Goal: Information Seeking & Learning: Learn about a topic

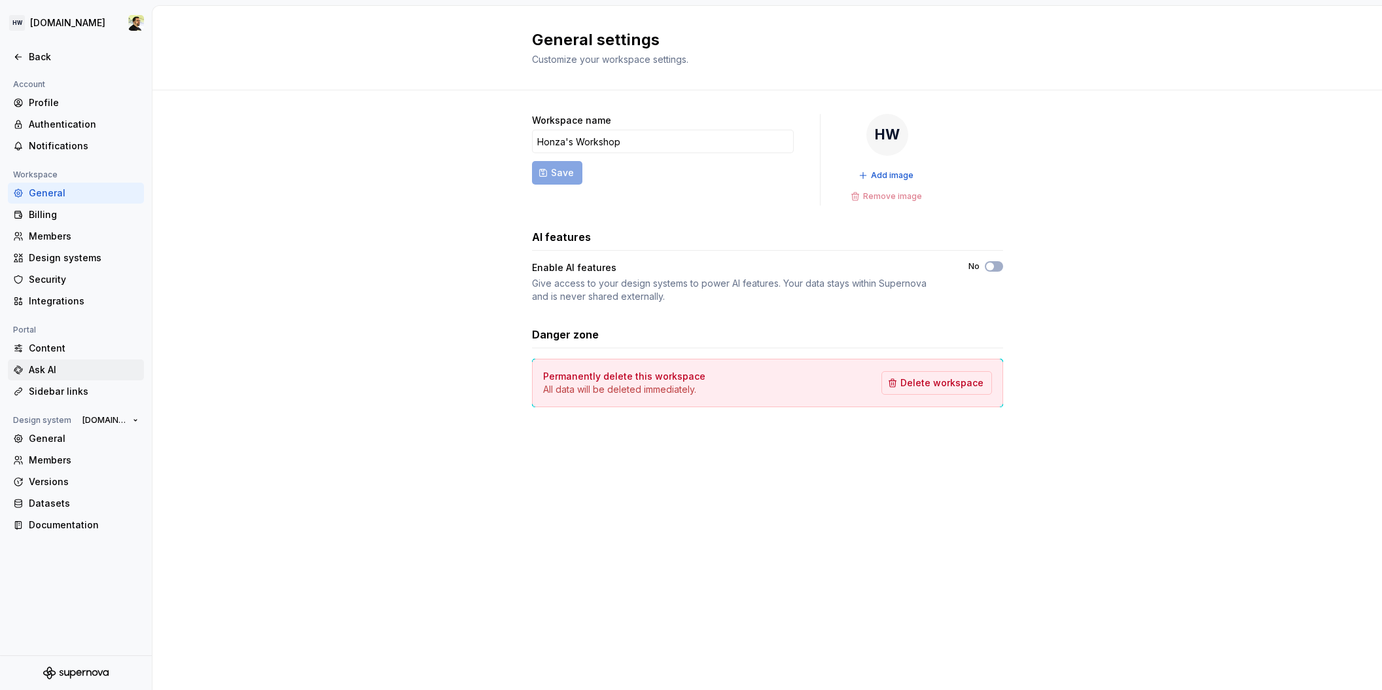
click at [62, 370] on div "Ask AI" at bounding box center [84, 369] width 110 height 13
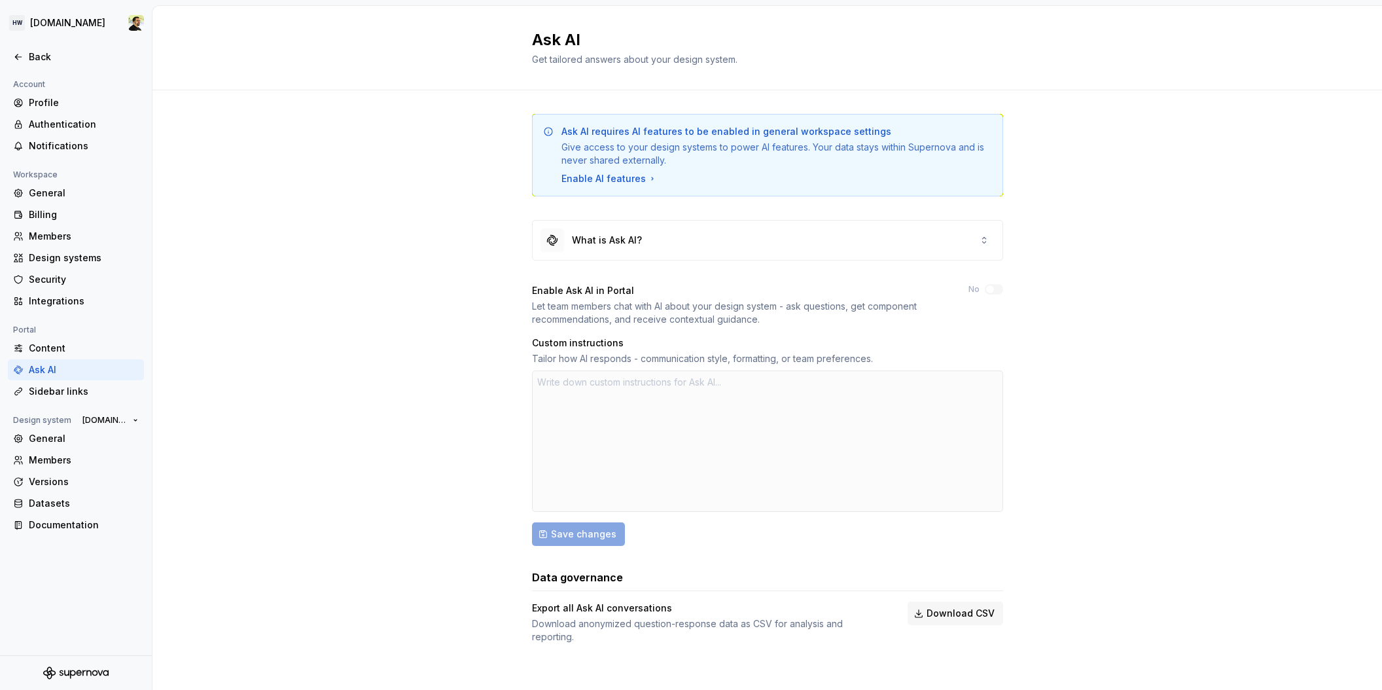
click at [597, 417] on div at bounding box center [767, 440] width 471 height 141
click at [585, 393] on div at bounding box center [767, 440] width 471 height 141
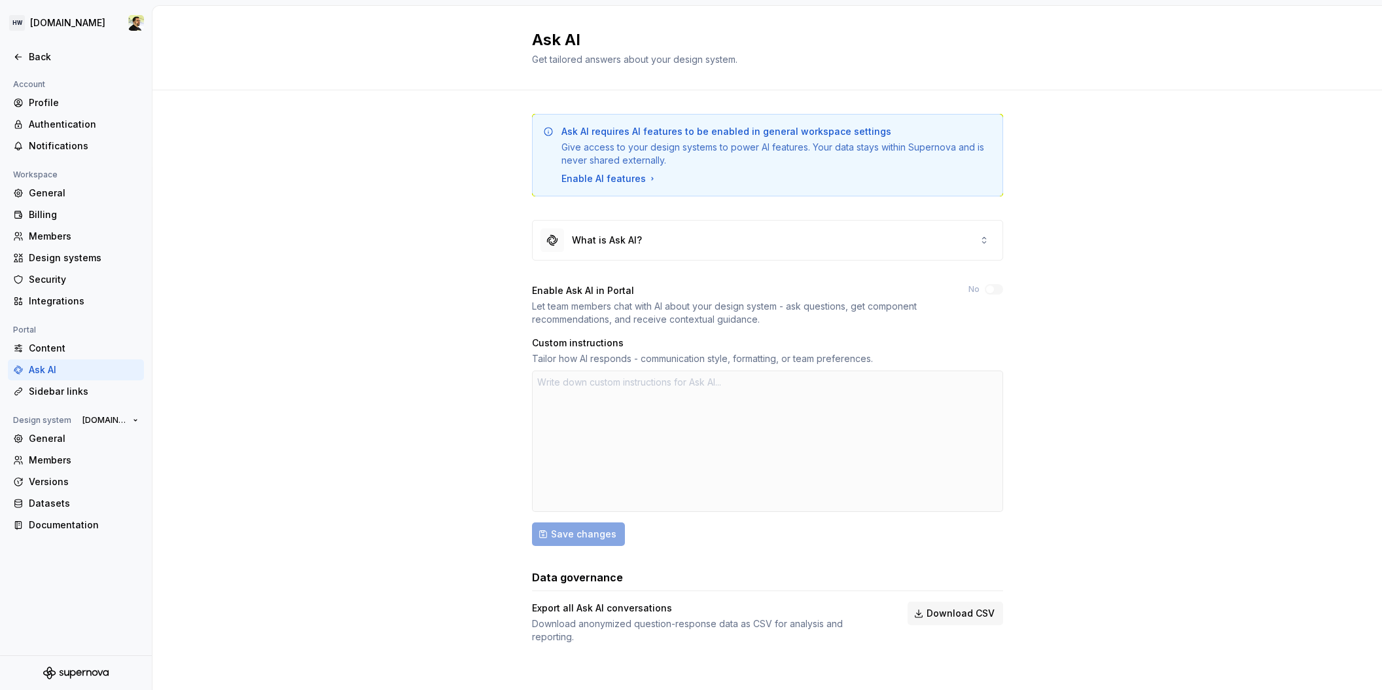
click at [546, 353] on div "Tailor how AI responds - communication style, formatting, or team preferences." at bounding box center [767, 358] width 471 height 13
drag, startPoint x: 545, startPoint y: 579, endPoint x: 735, endPoint y: 620, distance: 195.0
click at [735, 620] on div "Data governance Export all Ask AI conversations Download anonymized question-re…" at bounding box center [767, 606] width 471 height 74
click at [735, 620] on div "Download anonymized question-response data as CSV for analysis and reporting." at bounding box center [708, 630] width 352 height 26
drag, startPoint x: 749, startPoint y: 626, endPoint x: 464, endPoint y: 577, distance: 289.7
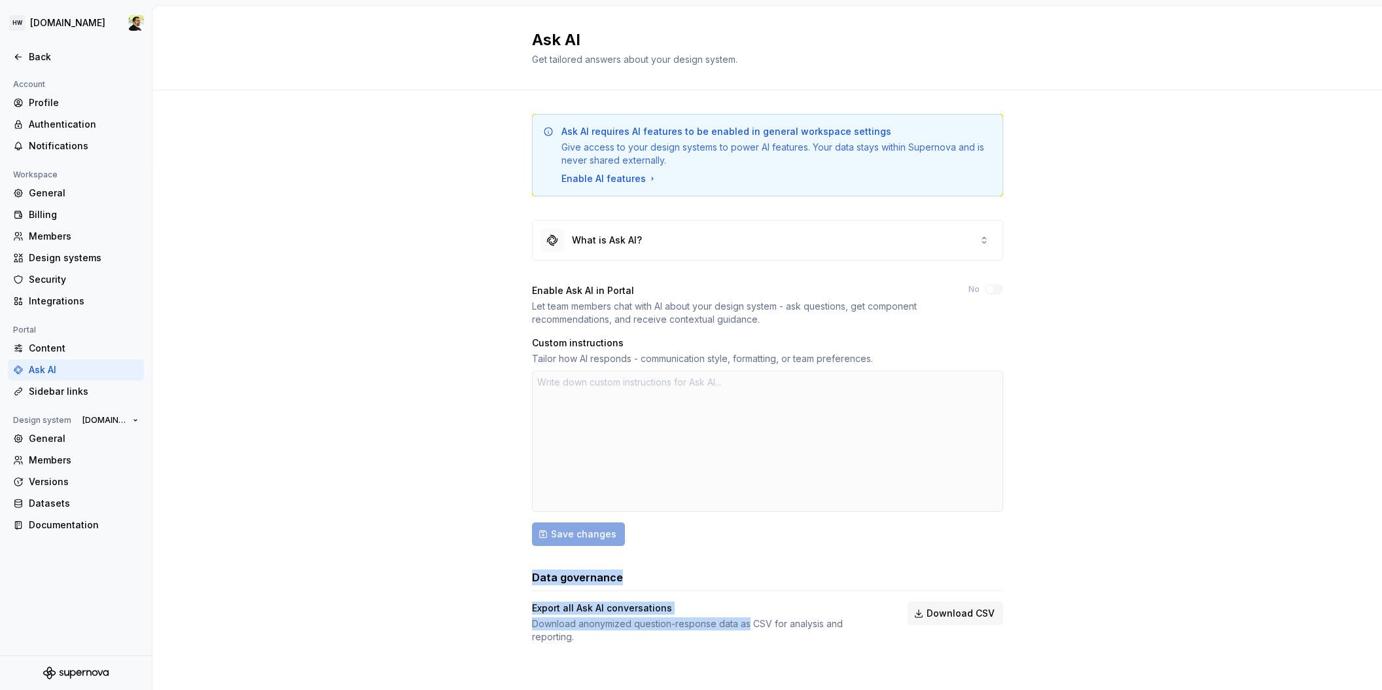
click at [464, 577] on div "Ask AI requires AI features to be enabled in general workspace settings Give ac…" at bounding box center [767, 391] width 1230 height 603
drag, startPoint x: 461, startPoint y: 577, endPoint x: 787, endPoint y: 637, distance: 331.5
click at [787, 636] on div "Ask AI requires AI features to be enabled in general workspace settings Give ac…" at bounding box center [767, 391] width 1230 height 603
click at [787, 637] on div "Ask AI requires AI features to be enabled in general workspace settings Give ac…" at bounding box center [767, 391] width 471 height 603
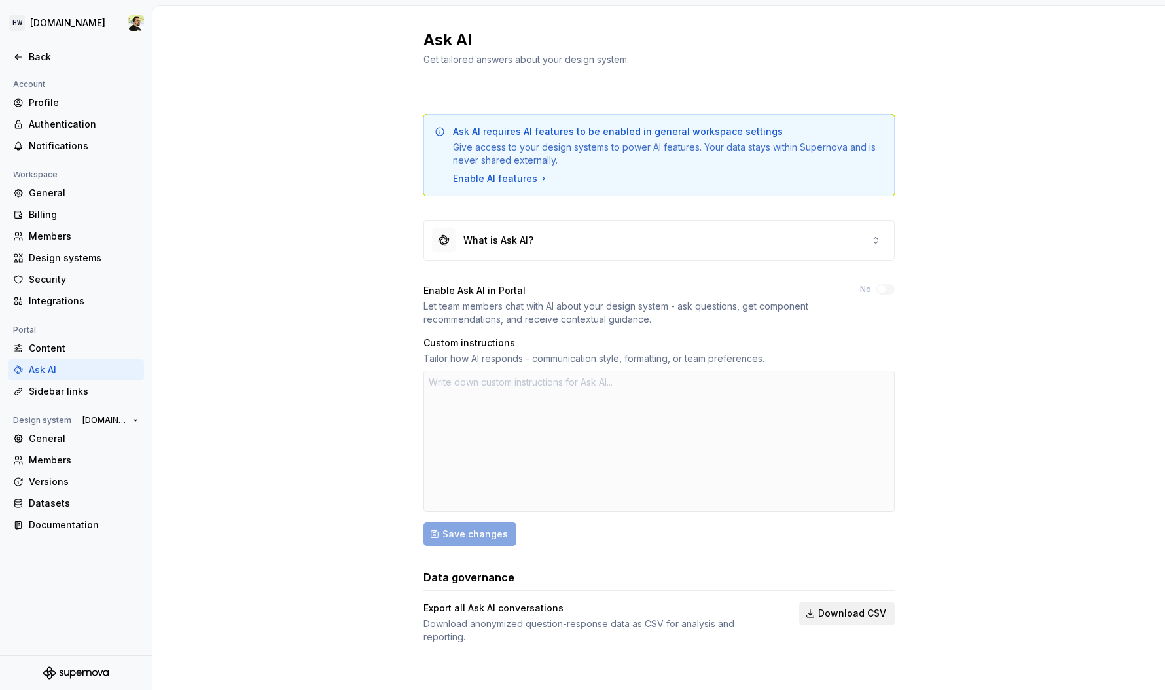
click at [866, 617] on span "Download CSV" at bounding box center [852, 613] width 68 height 13
type textarea "*"
click at [55, 57] on div "Back" at bounding box center [84, 56] width 110 height 13
click at [231, 207] on div "Ask AI requires AI features to be enabled in general workspace settings Give ac…" at bounding box center [658, 391] width 1013 height 603
click at [273, 184] on div "Ask AI requires AI features to be enabled in general workspace settings Give ac…" at bounding box center [658, 391] width 1013 height 603
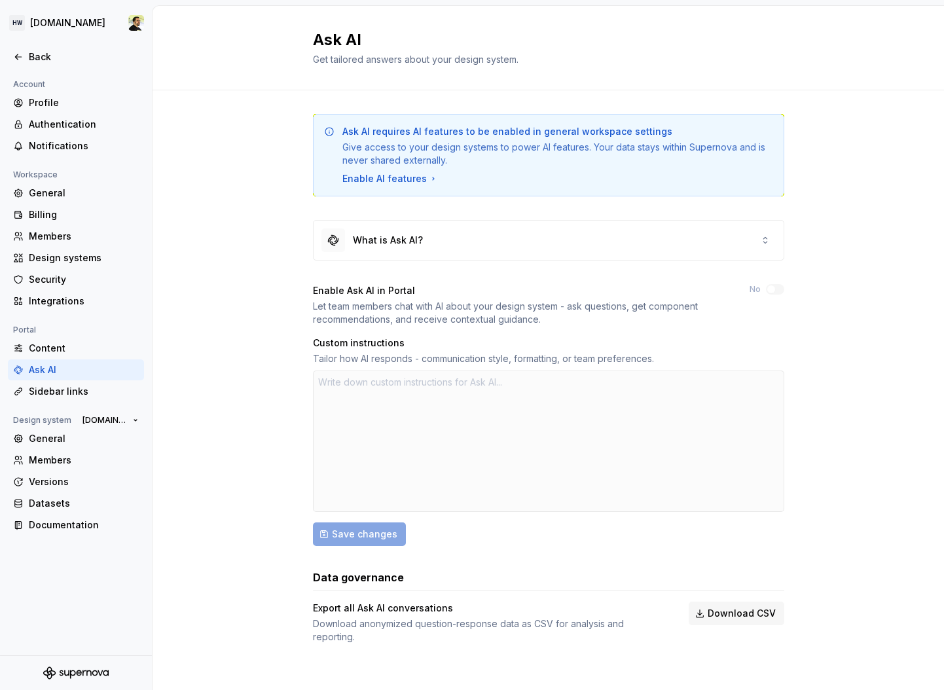
click at [237, 275] on div "Ask AI requires AI features to be enabled in general workspace settings Give ac…" at bounding box center [547, 391] width 791 height 603
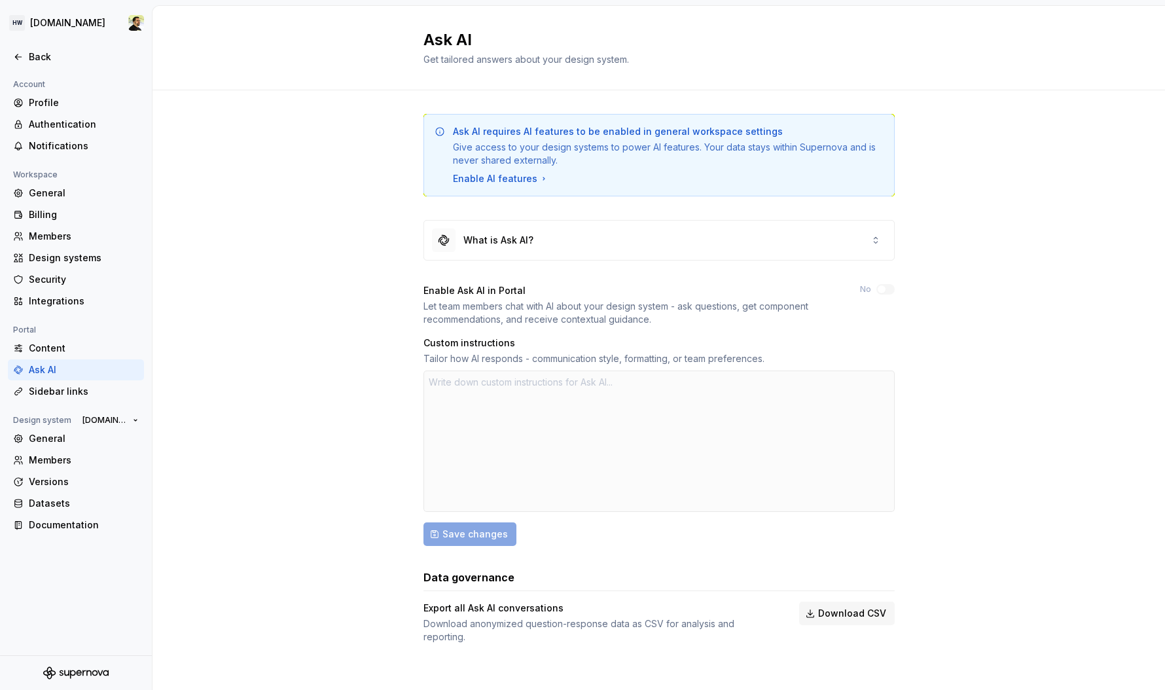
click at [331, 162] on div "Ask AI requires AI features to be enabled in general workspace settings Give ac…" at bounding box center [658, 391] width 1013 height 603
click at [332, 252] on div "Ask AI requires AI features to be enabled in general workspace settings Give ac…" at bounding box center [658, 391] width 1013 height 603
click at [363, 452] on div "Ask AI requires AI features to be enabled in general workspace settings Give ac…" at bounding box center [658, 391] width 1013 height 603
drag, startPoint x: 437, startPoint y: 386, endPoint x: 571, endPoint y: 386, distance: 133.5
click at [571, 386] on div at bounding box center [658, 440] width 471 height 141
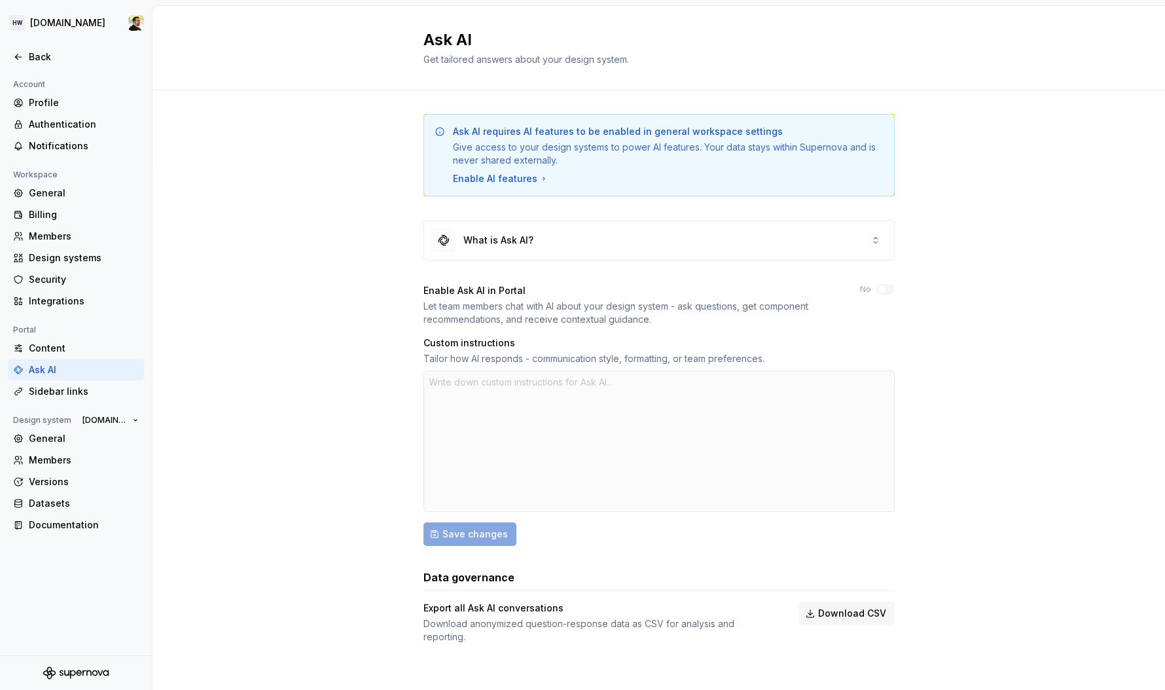
click at [571, 386] on div at bounding box center [658, 440] width 471 height 141
click at [293, 391] on div "Ask AI requires AI features to be enabled in general workspace settings Give ac…" at bounding box center [658, 391] width 1013 height 603
drag, startPoint x: 429, startPoint y: 333, endPoint x: 657, endPoint y: 362, distance: 229.6
click at [656, 363] on div "Enable Ask AI in Portal Let team members chat with AI about your design system …" at bounding box center [658, 415] width 471 height 262
click at [657, 362] on div "Tailor how AI responds - communication style, formatting, or team preferences." at bounding box center [658, 358] width 471 height 13
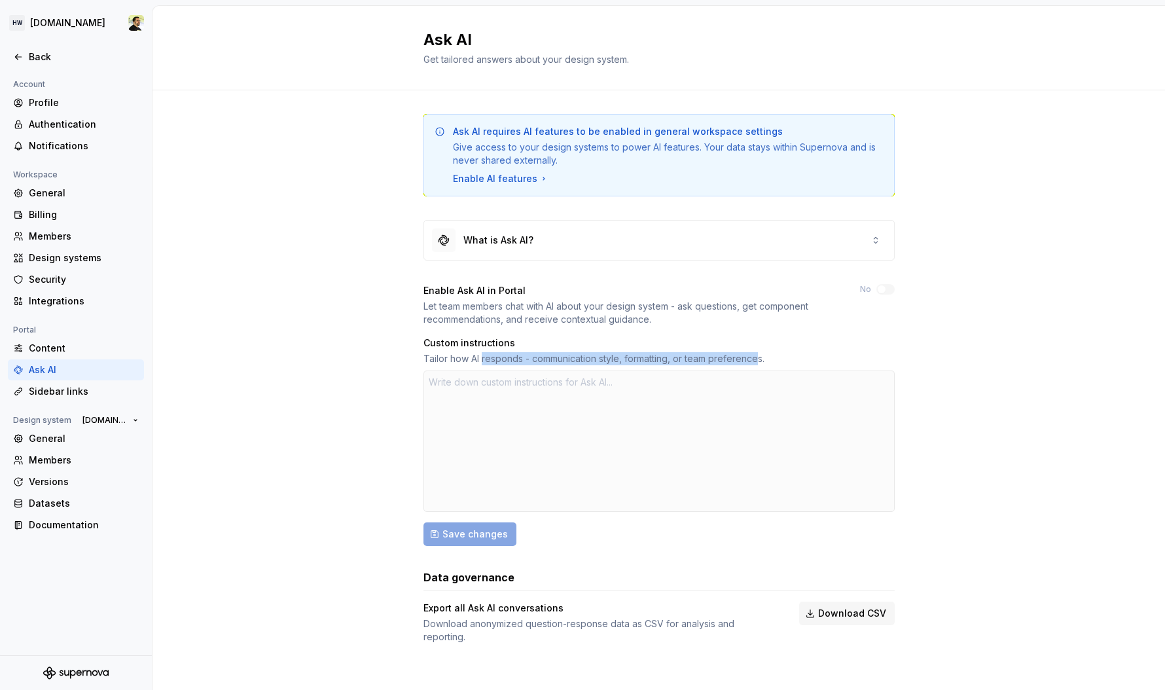
drag, startPoint x: 759, startPoint y: 358, endPoint x: 482, endPoint y: 353, distance: 277.5
click at [482, 353] on div "Tailor how AI responds - communication style, formatting, or team preferences." at bounding box center [658, 358] width 471 height 13
drag, startPoint x: 442, startPoint y: 344, endPoint x: 656, endPoint y: 356, distance: 214.3
click at [655, 356] on div "Custom instructions Tailor how AI responds - communication style, formatting, o…" at bounding box center [658, 350] width 471 height 29
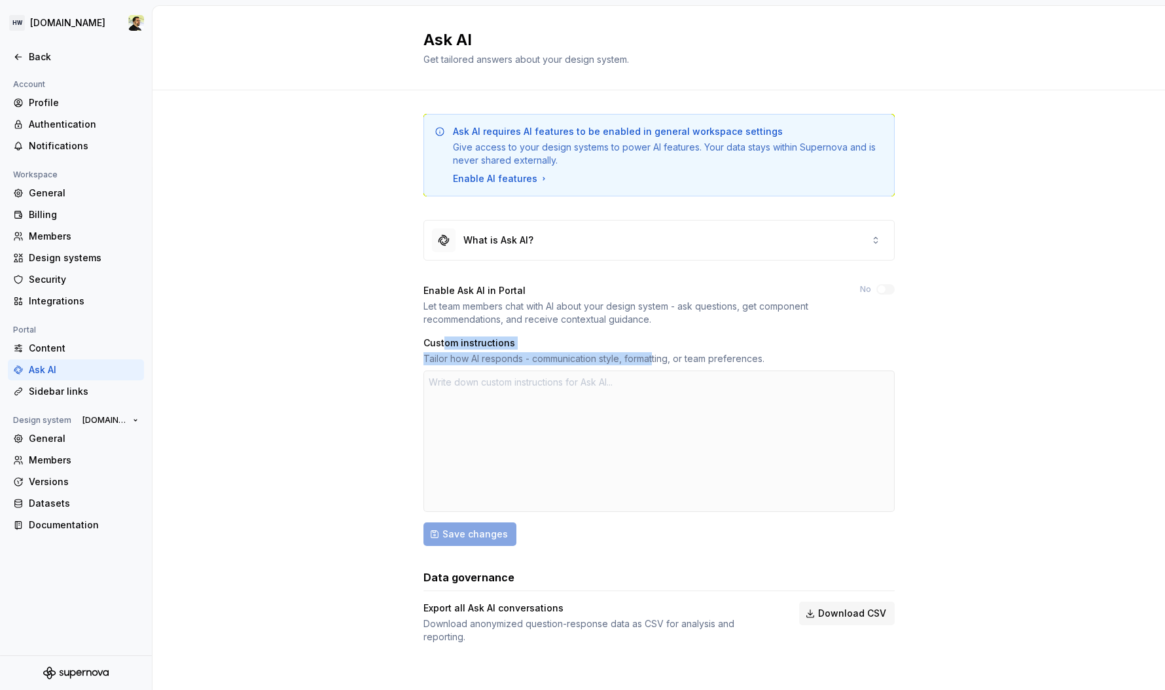
click at [656, 356] on div "Tailor how AI responds - communication style, formatting, or team preferences." at bounding box center [658, 358] width 471 height 13
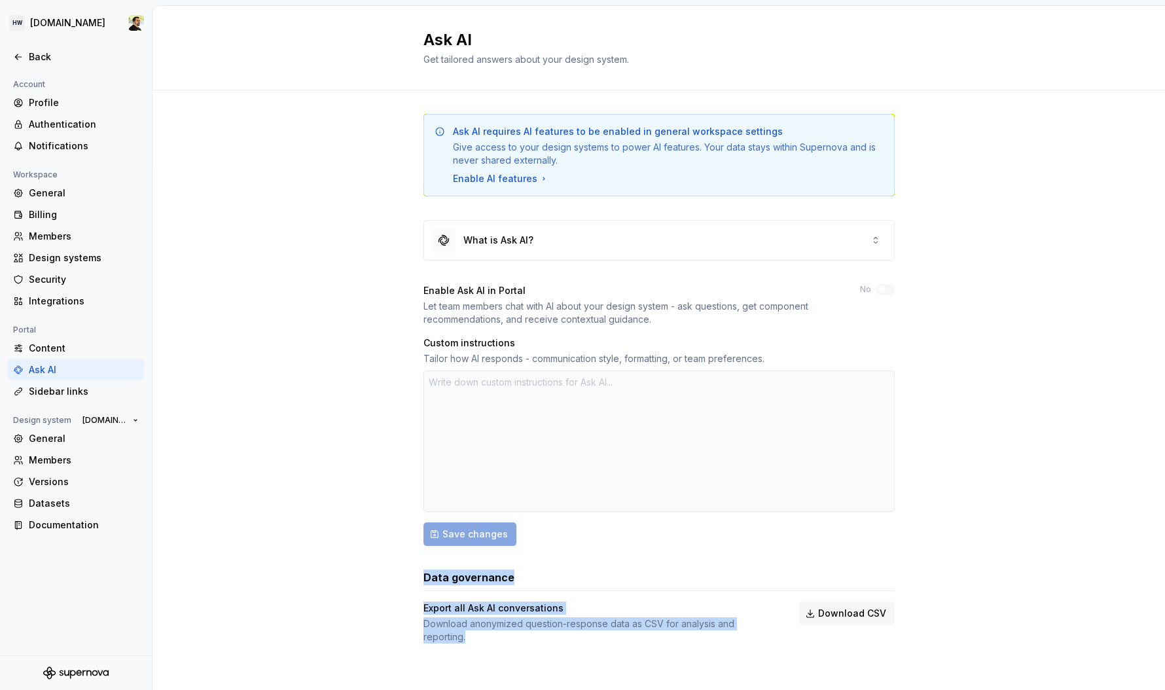
drag, startPoint x: 437, startPoint y: 565, endPoint x: 778, endPoint y: 662, distance: 354.3
click at [775, 662] on div "Ask AI requires AI features to be enabled in general workspace settings Give ac…" at bounding box center [658, 391] width 471 height 603
click at [751, 609] on div "Export all Ask AI conversations" at bounding box center [599, 607] width 352 height 13
drag, startPoint x: 778, startPoint y: 626, endPoint x: 647, endPoint y: 512, distance: 174.0
click at [647, 515] on div "Ask AI requires AI features to be enabled in general workspace settings Give ac…" at bounding box center [658, 378] width 471 height 529
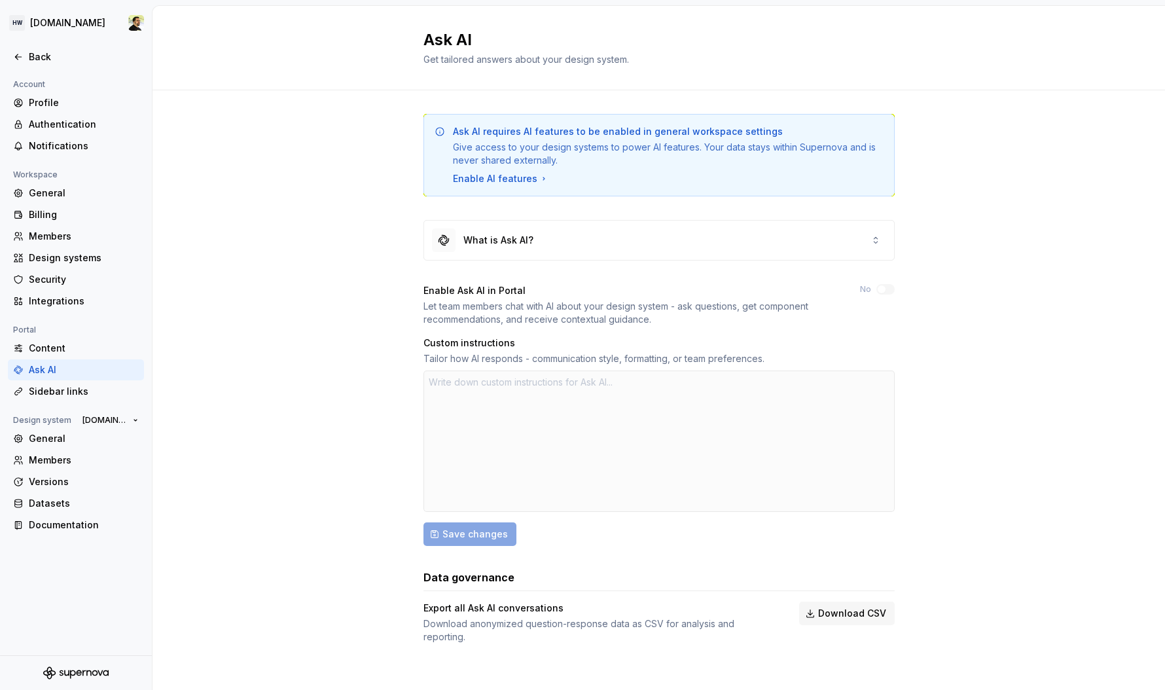
click at [655, 547] on div "Ask AI requires AI features to be enabled in general workspace settings Give ac…" at bounding box center [658, 378] width 471 height 529
click at [838, 619] on span "Download CSV" at bounding box center [852, 613] width 68 height 13
click at [44, 338] on div "Content" at bounding box center [76, 348] width 136 height 21
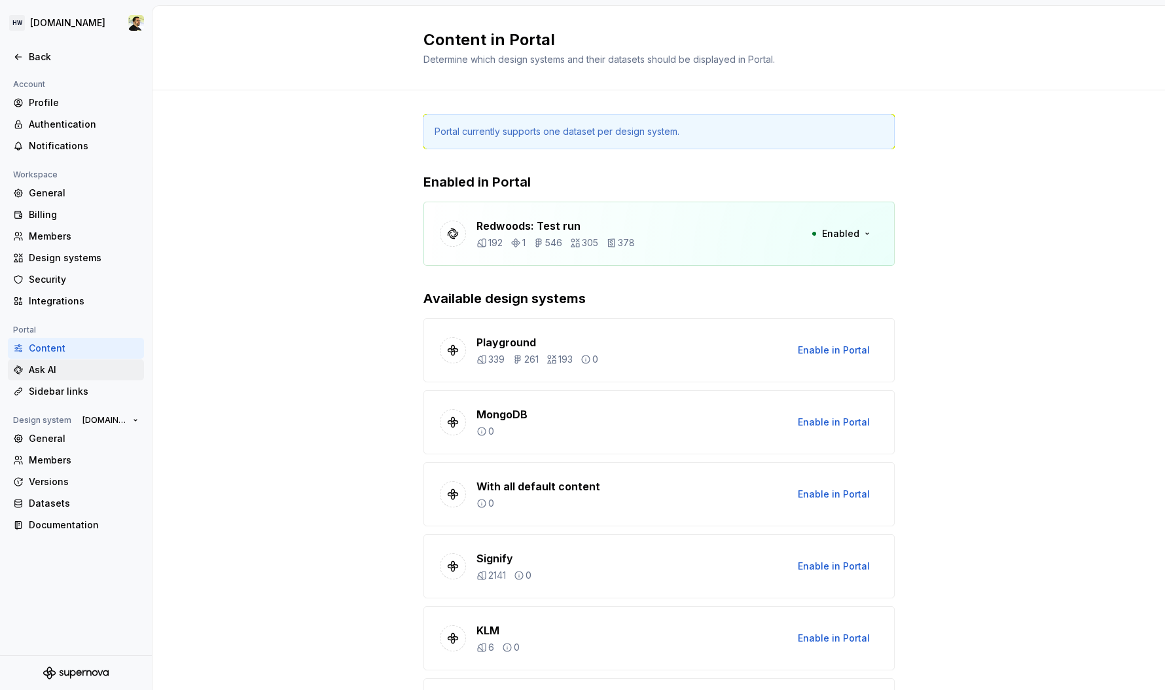
click at [58, 374] on div "Ask AI" at bounding box center [84, 369] width 110 height 13
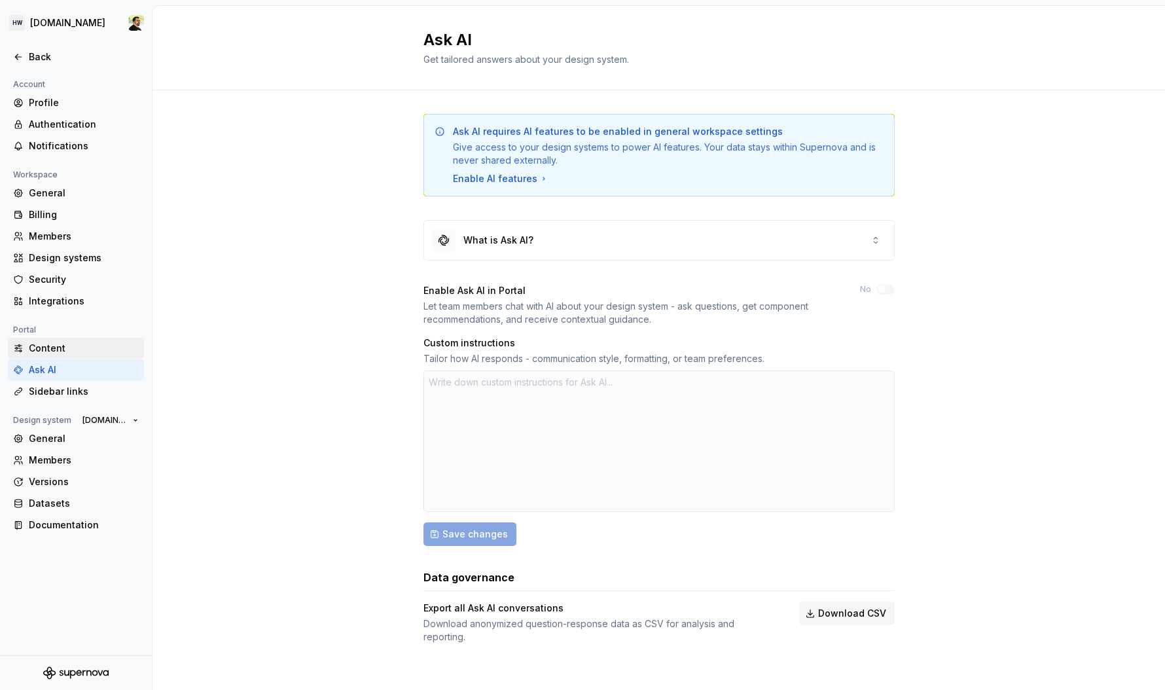
click at [54, 355] on div "Content" at bounding box center [76, 348] width 136 height 21
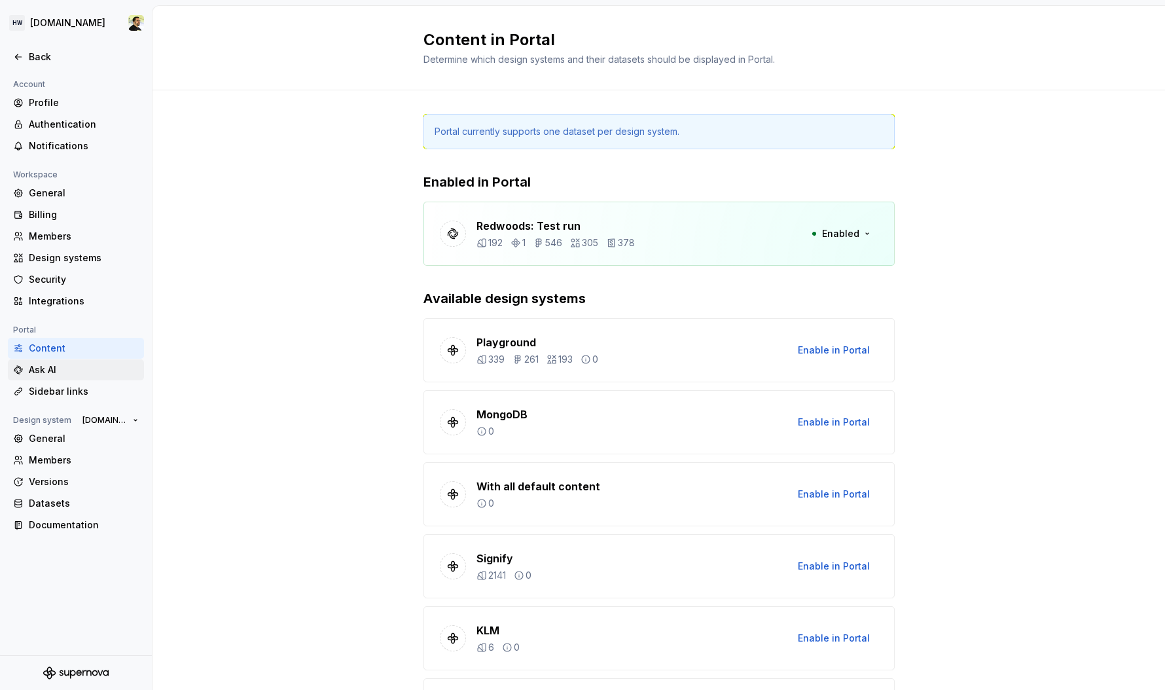
click at [70, 372] on div "Ask AI" at bounding box center [84, 369] width 110 height 13
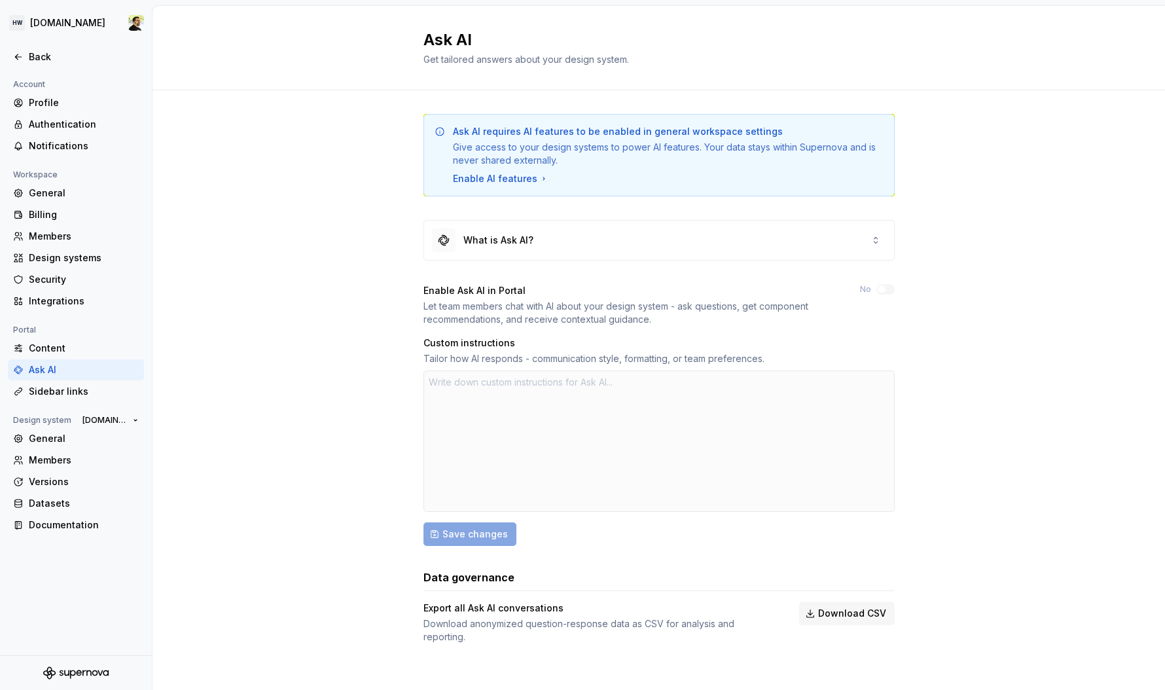
click at [304, 185] on div "Ask AI requires AI features to be enabled in general workspace settings Give ac…" at bounding box center [658, 391] width 1013 height 603
click at [27, 63] on div "Back" at bounding box center [76, 56] width 126 height 13
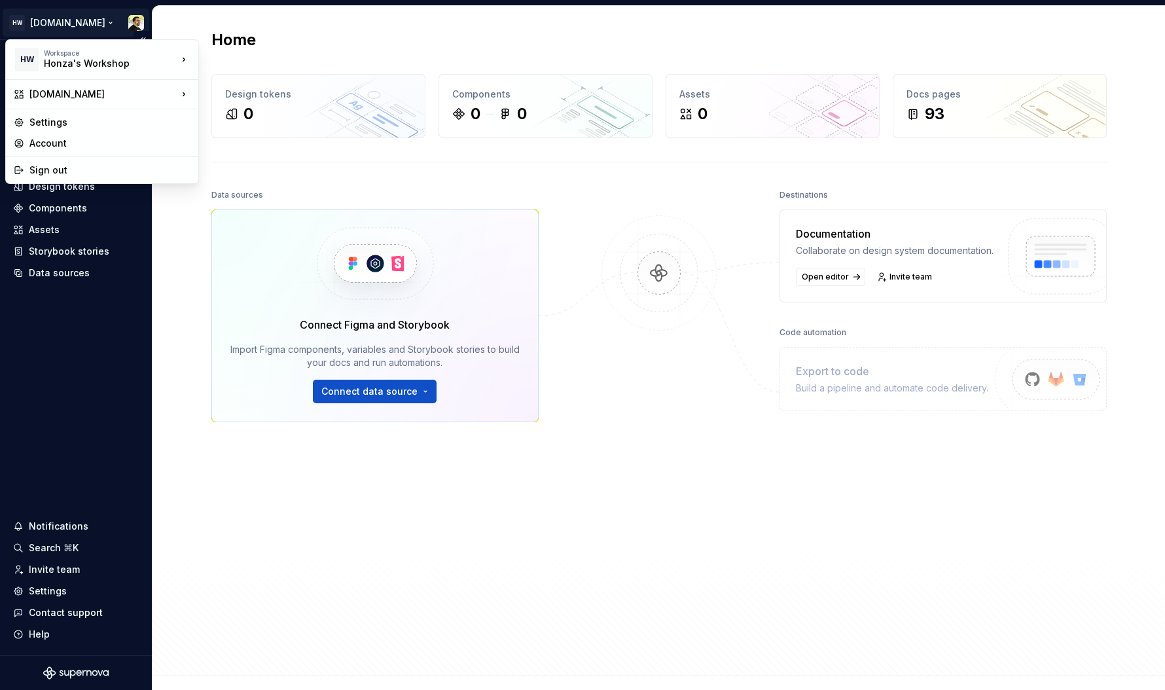
click at [75, 20] on html "HW [DOMAIN_NAME] Home Documentation Analytics Code automation Design system dat…" at bounding box center [582, 345] width 1165 height 690
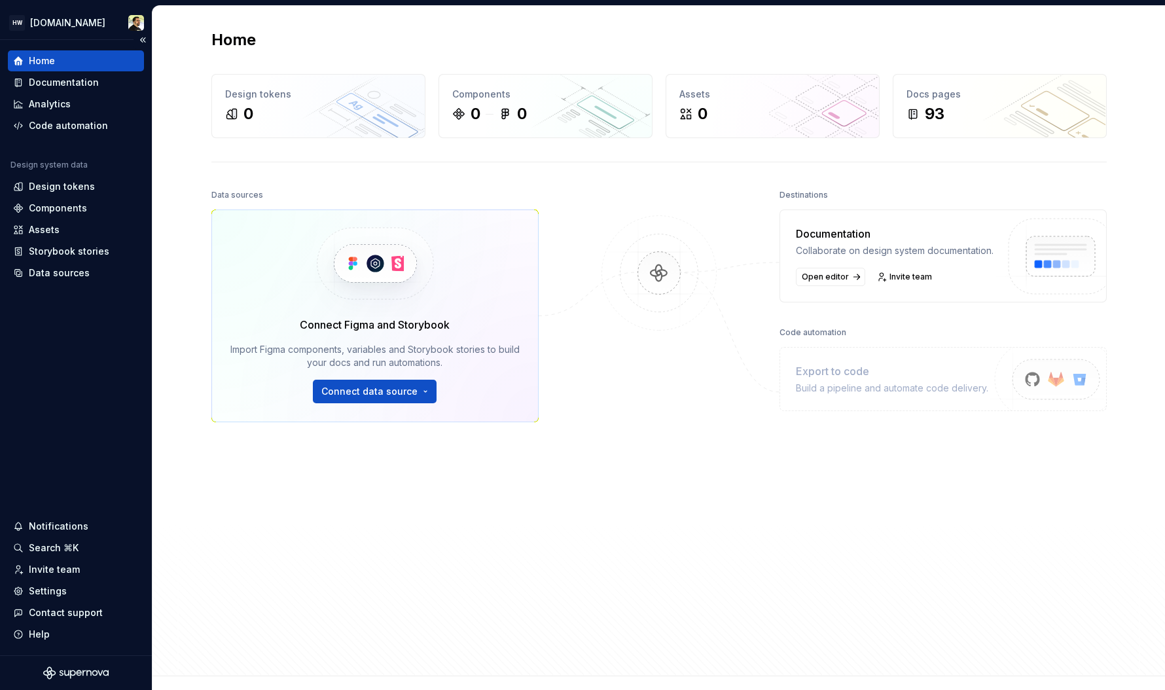
click at [92, 370] on html "HW [DOMAIN_NAME] Home Documentation Analytics Code automation Design system dat…" at bounding box center [582, 345] width 1165 height 690
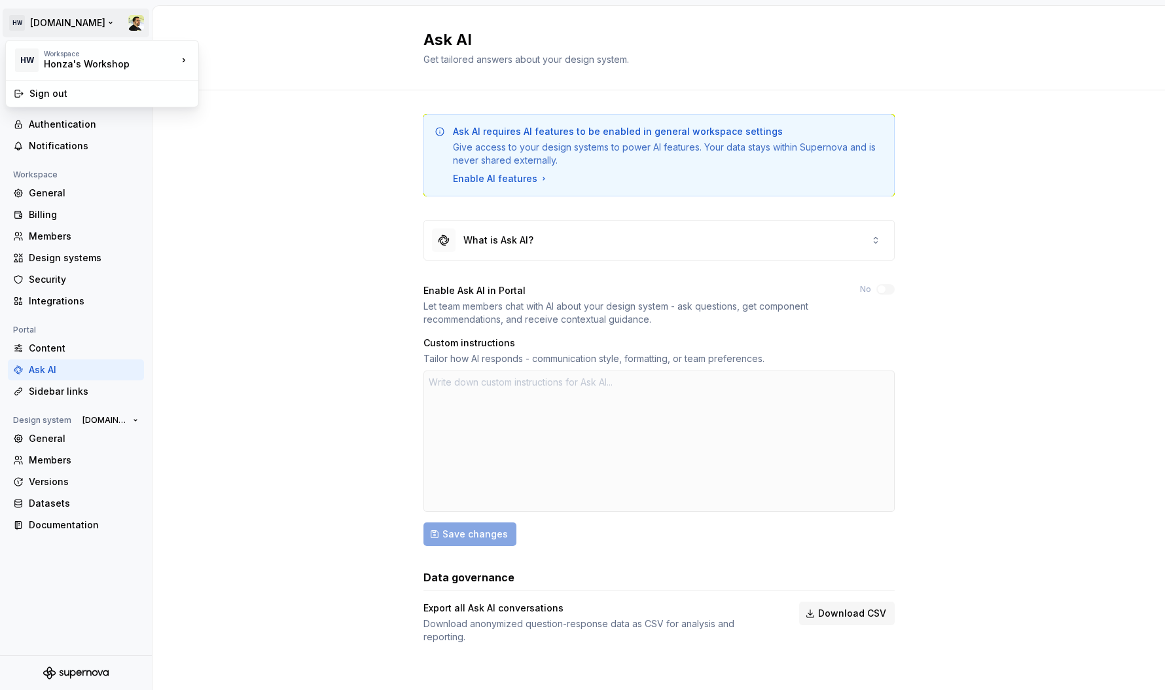
click at [48, 34] on html "HW [DOMAIN_NAME] Back Account Profile Authentication Notifications Workspace Ge…" at bounding box center [582, 345] width 1165 height 690
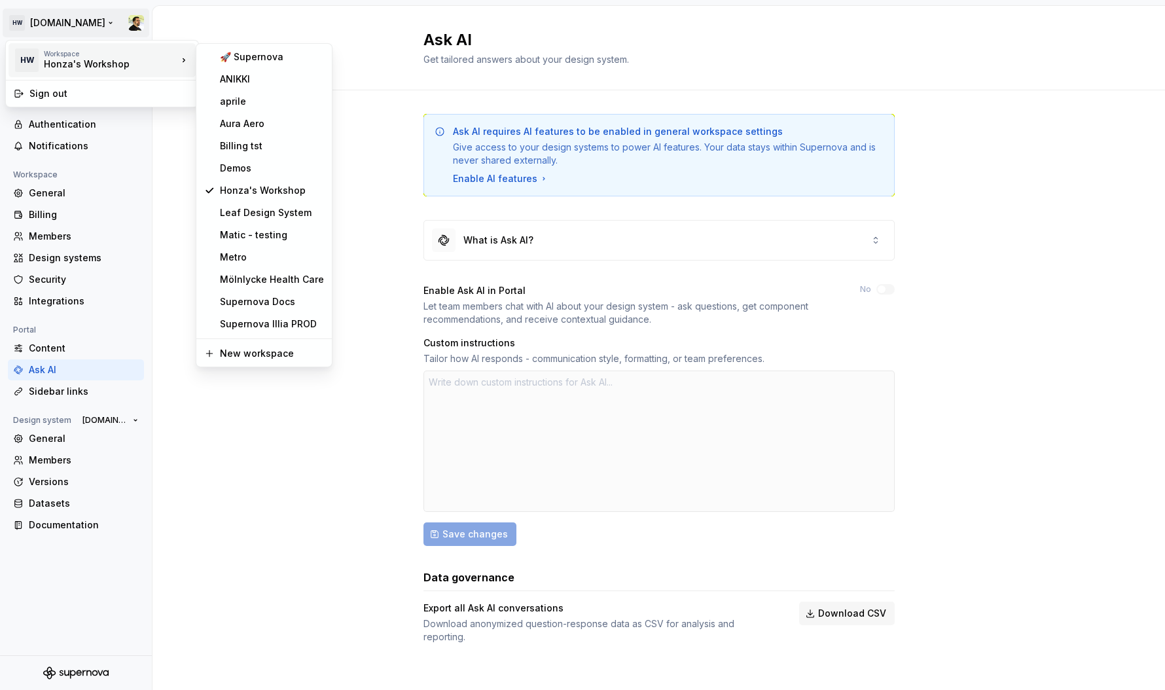
click at [406, 224] on html "HW [DOMAIN_NAME] Back Account Profile Authentication Notifications Workspace Ge…" at bounding box center [582, 345] width 1165 height 690
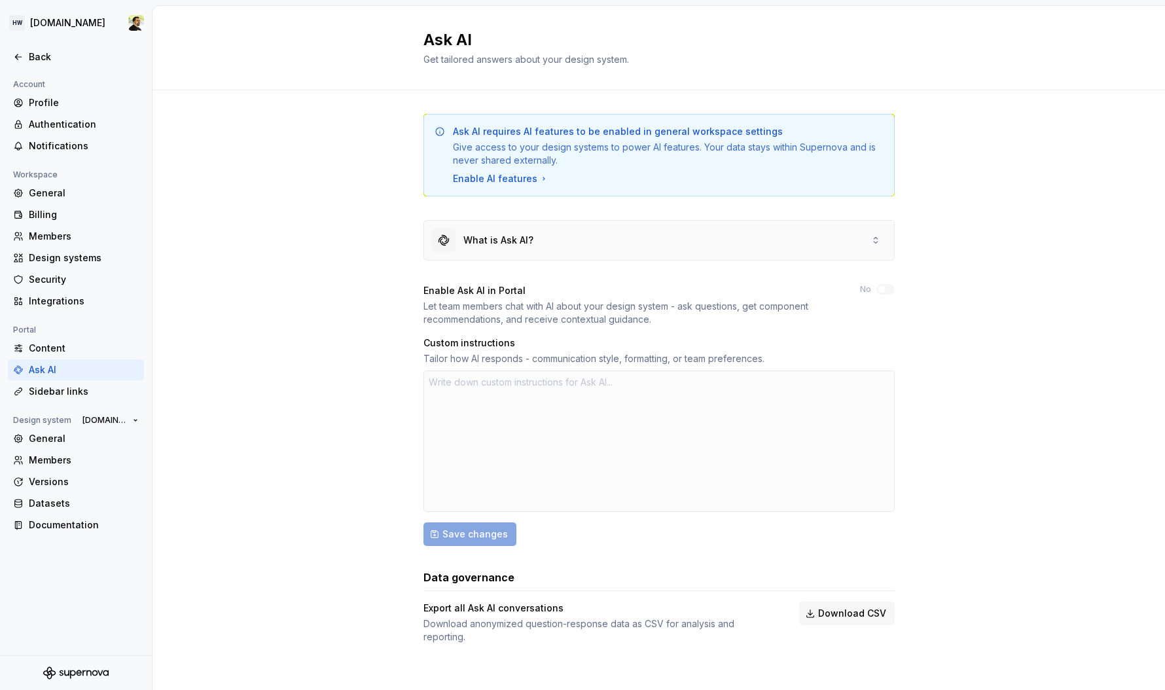
click at [860, 240] on div "What is Ask AI?" at bounding box center [659, 240] width 470 height 39
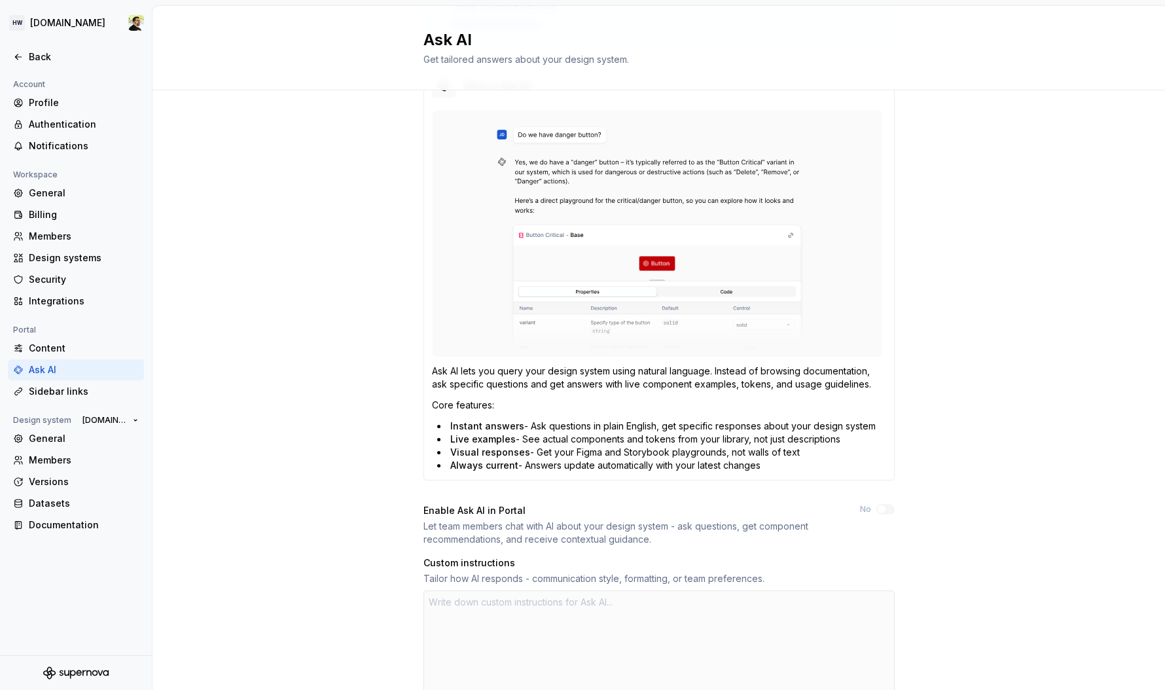
scroll to position [365, 0]
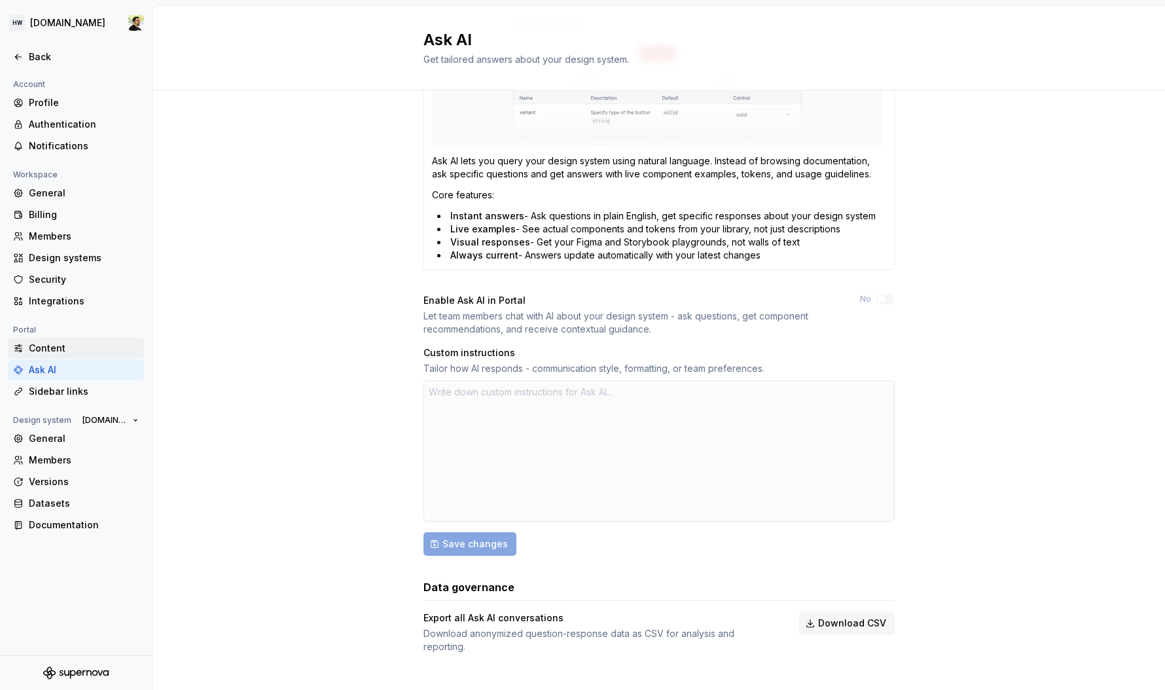
click at [80, 338] on div "Content" at bounding box center [76, 348] width 136 height 21
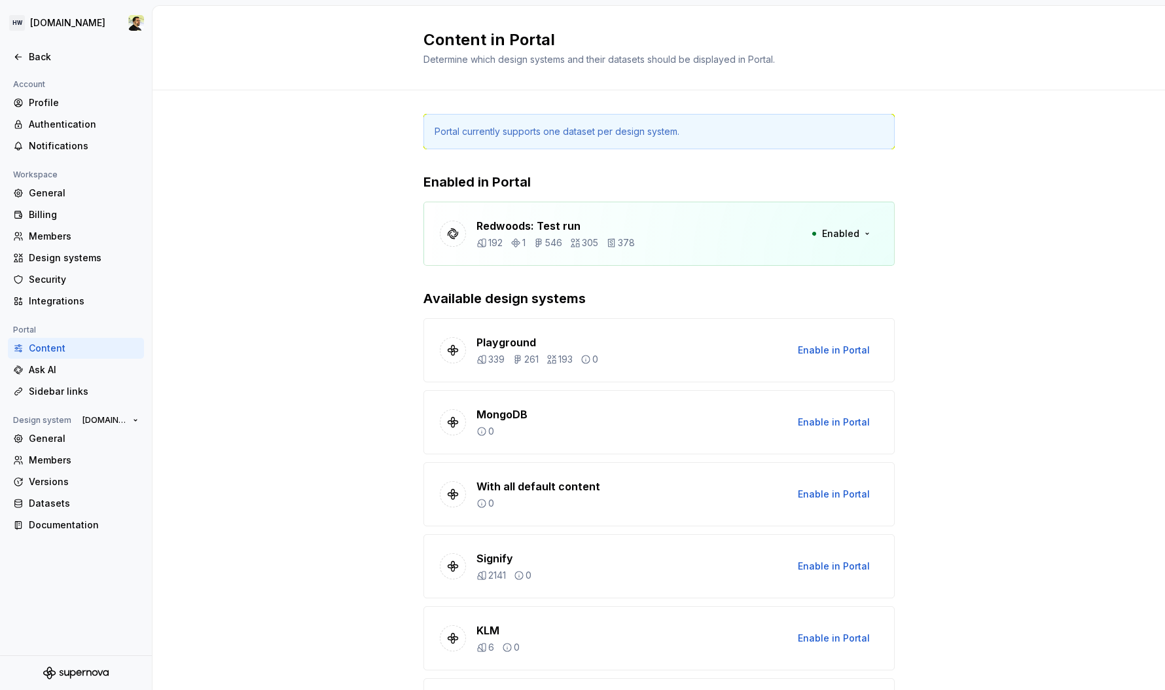
click at [82, 348] on div "Content" at bounding box center [84, 348] width 110 height 13
click at [853, 239] on span "Enabled" at bounding box center [840, 233] width 37 height 13
click at [535, 232] on p "Redwoods: Test run" at bounding box center [555, 226] width 158 height 16
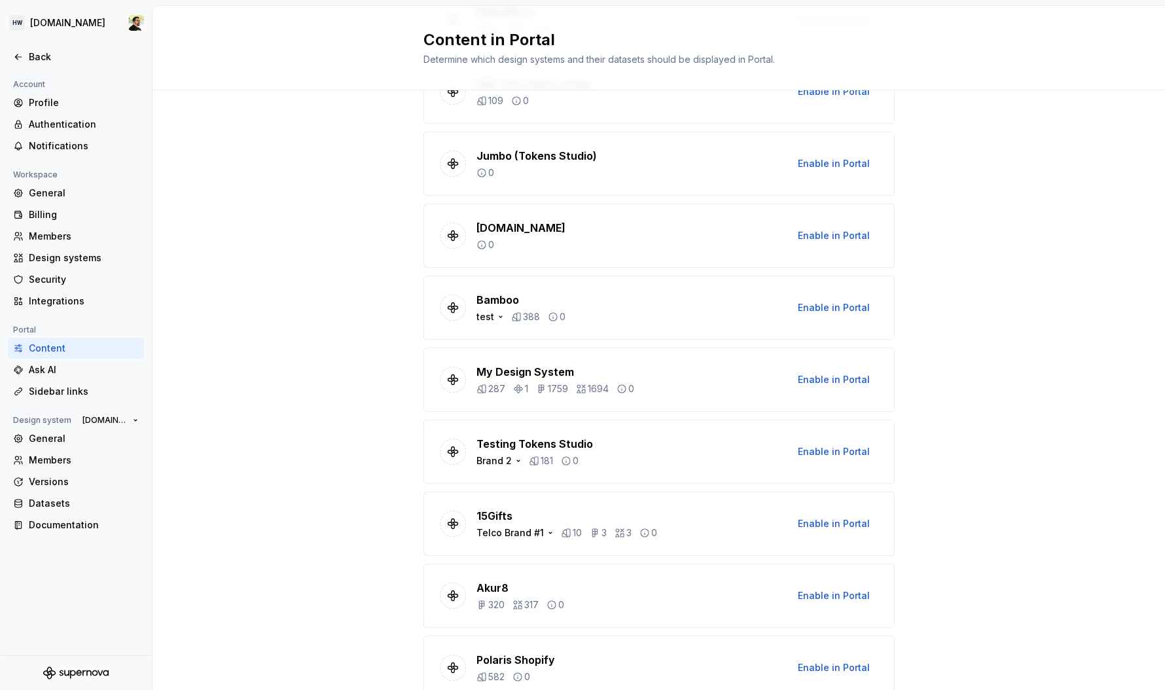
scroll to position [1047, 0]
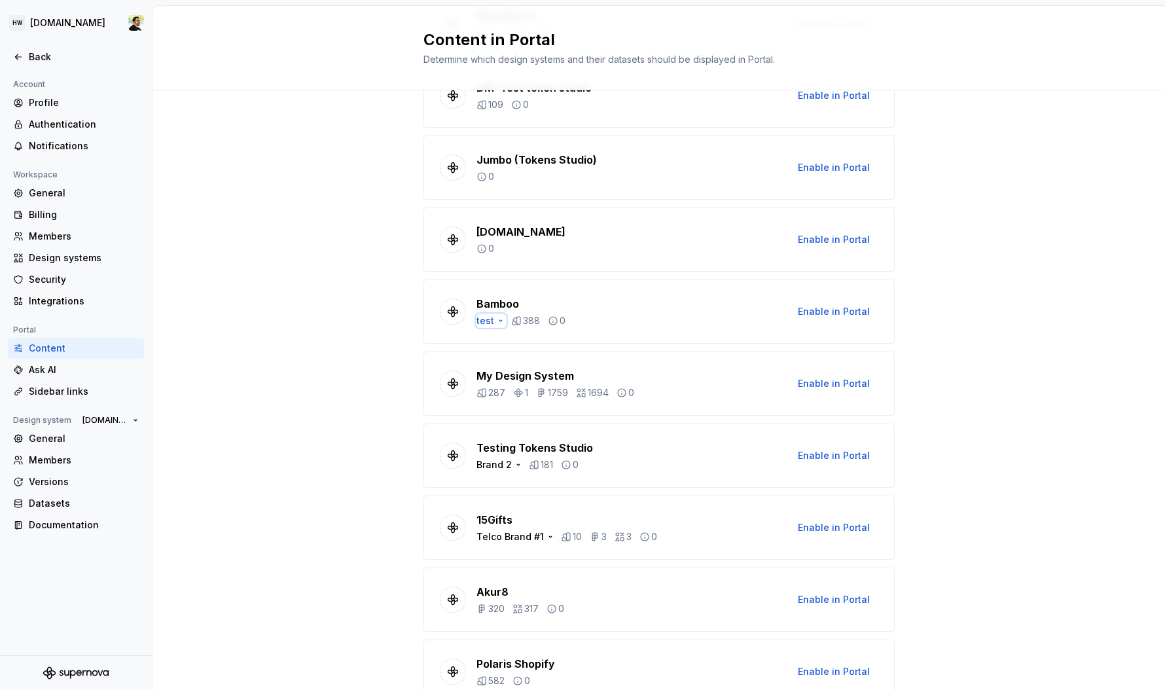
click at [476, 325] on div "test" at bounding box center [490, 320] width 29 height 13
click at [297, 346] on div "Portal currently supports one dataset per design system. Enabled in Portal Redw…" at bounding box center [658, 79] width 1013 height 2070
click at [53, 374] on div "Ask AI" at bounding box center [84, 369] width 110 height 13
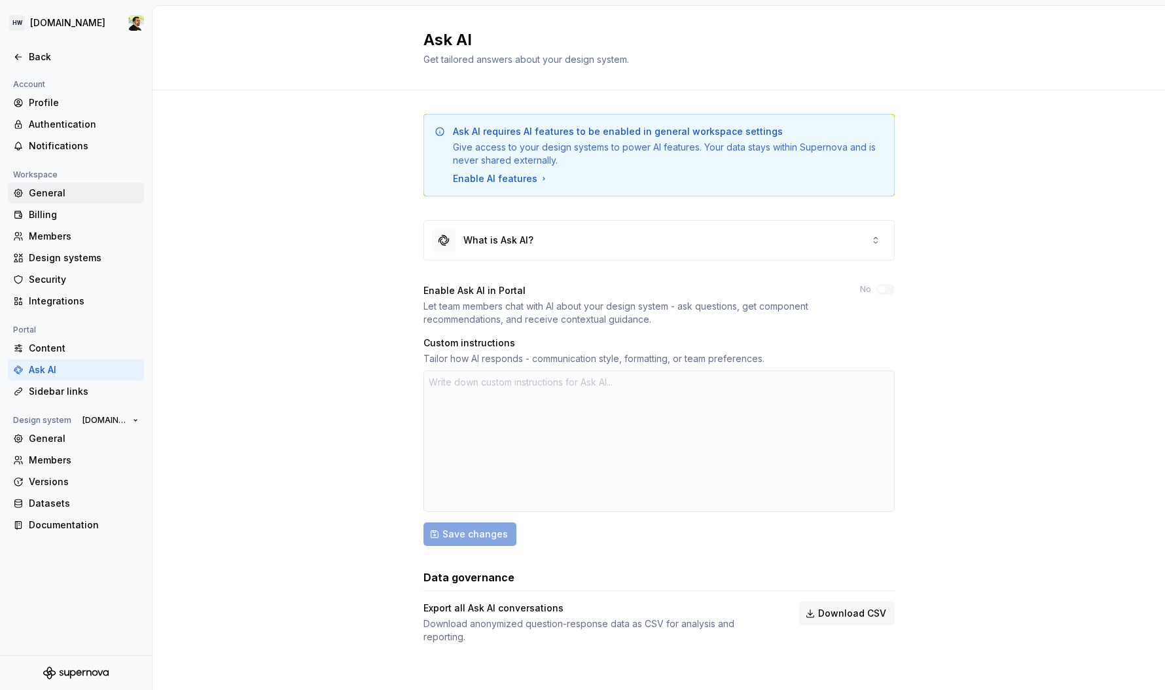
click at [57, 195] on div "General" at bounding box center [84, 193] width 110 height 13
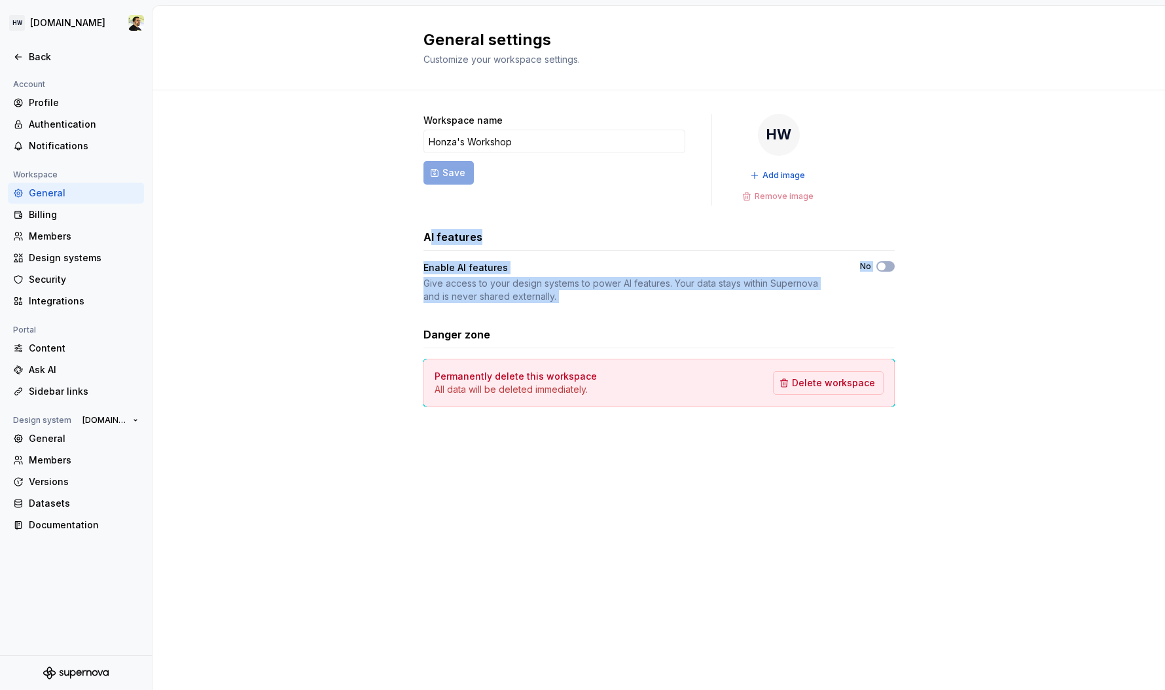
drag, startPoint x: 427, startPoint y: 232, endPoint x: 861, endPoint y: 318, distance: 441.7
click at [861, 318] on div "Workspace name [PERSON_NAME] Workshop Save HW Add image Remove image AI feature…" at bounding box center [658, 260] width 471 height 293
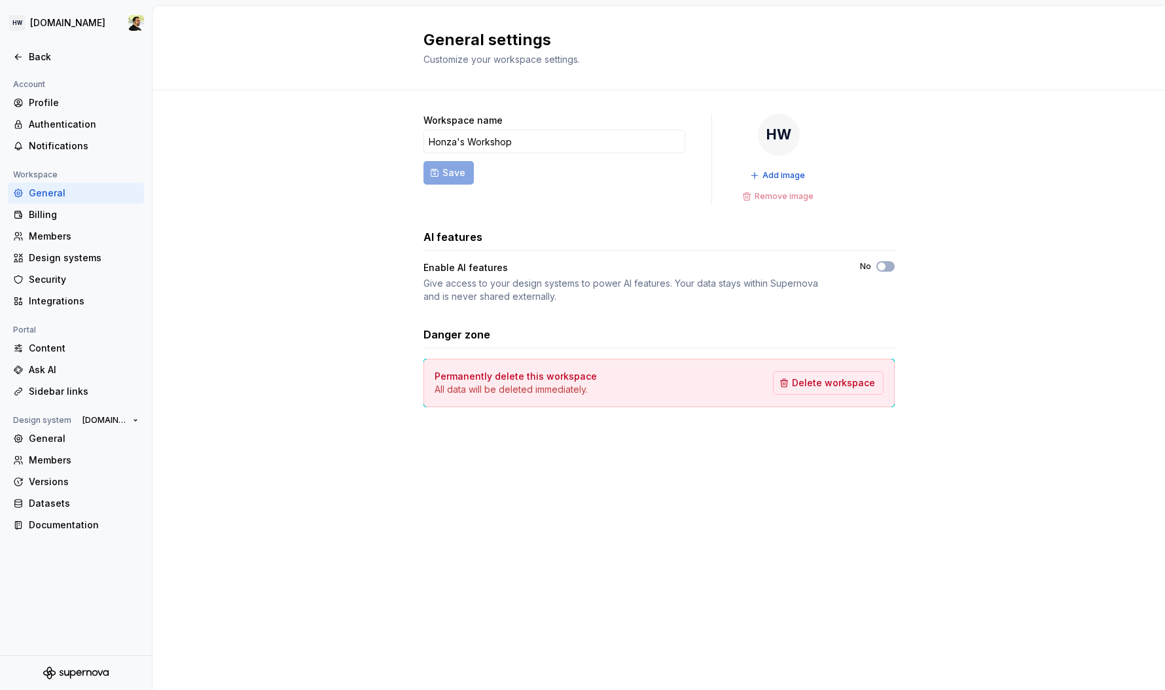
click at [878, 306] on div "Workspace name [PERSON_NAME] Workshop Save HW Add image Remove image AI feature…" at bounding box center [658, 260] width 471 height 293
click at [62, 369] on div "Ask AI" at bounding box center [84, 369] width 110 height 13
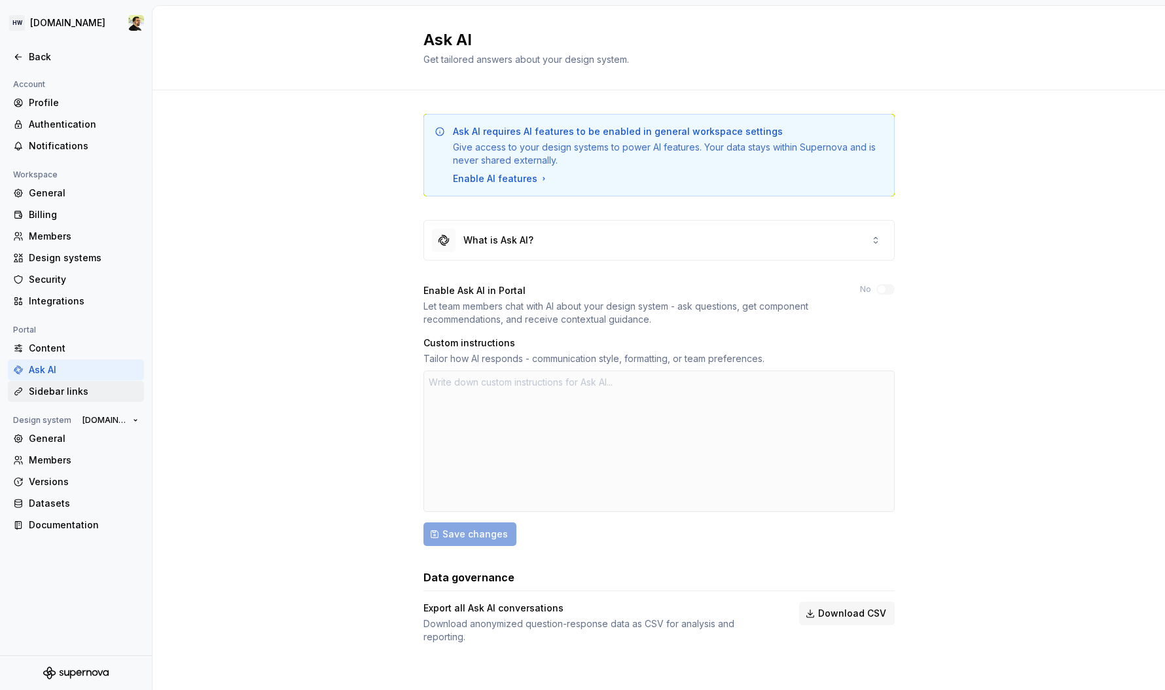
click at [67, 393] on div "Sidebar links" at bounding box center [84, 391] width 110 height 13
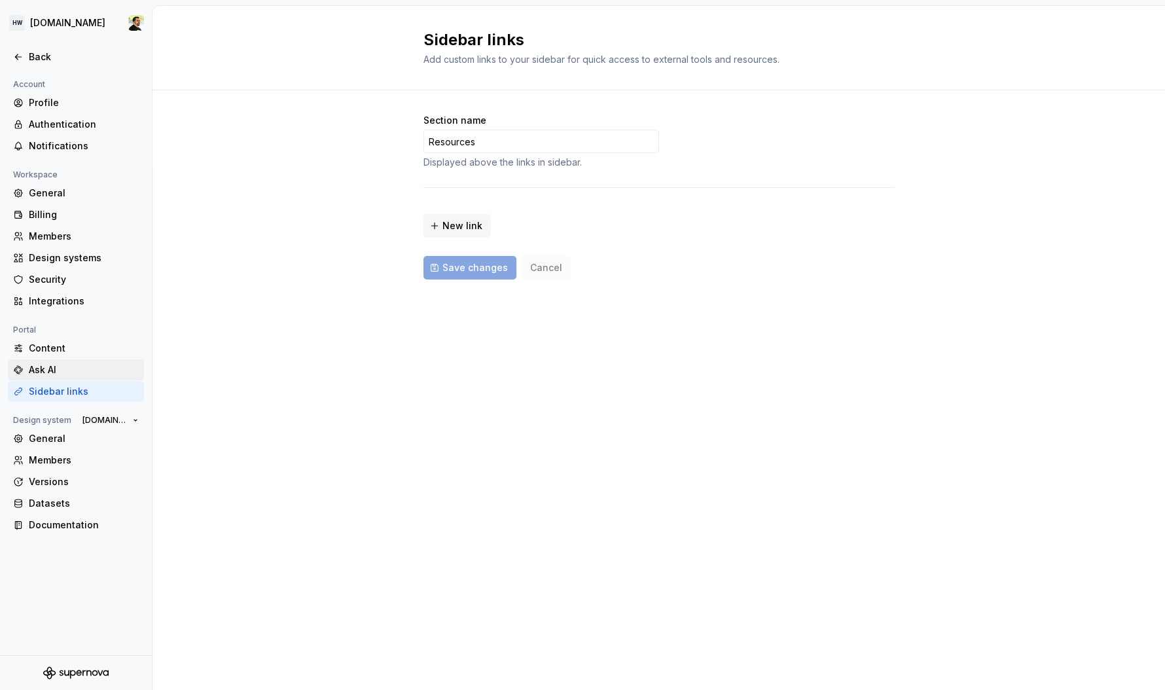
click at [52, 375] on div "Ask AI" at bounding box center [84, 369] width 110 height 13
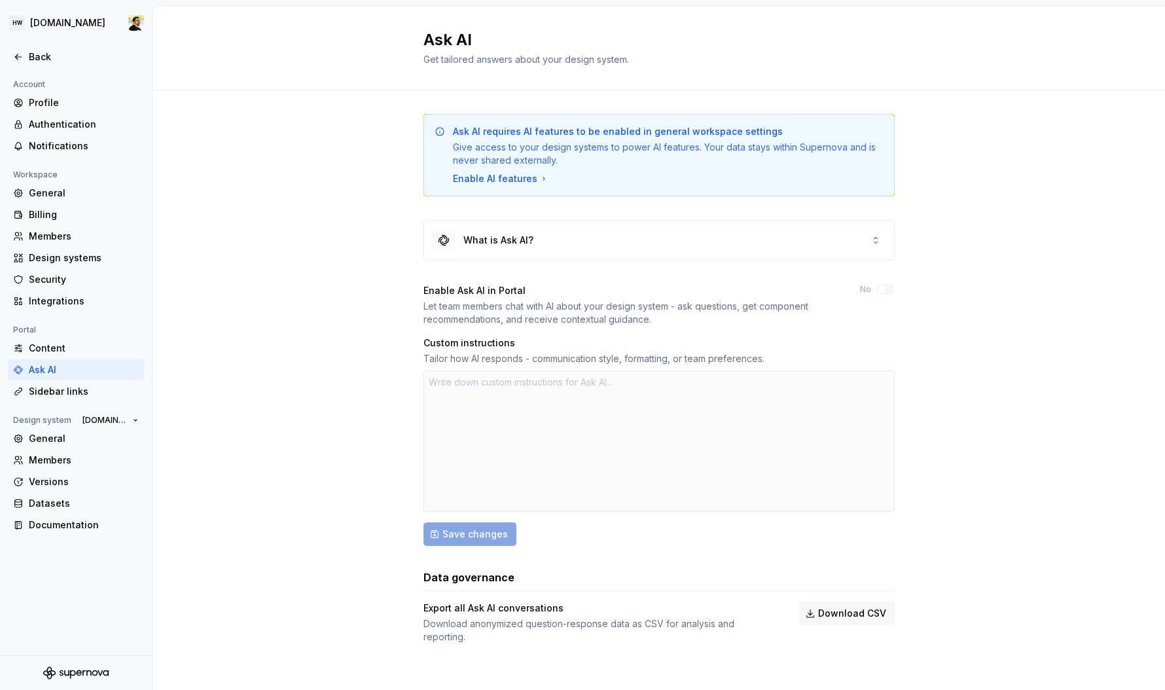
click at [359, 325] on div "Ask AI requires AI features to be enabled in general workspace settings Give ac…" at bounding box center [658, 391] width 1013 height 603
click at [344, 217] on div "Ask AI requires AI features to be enabled in general workspace settings Give ac…" at bounding box center [658, 391] width 1013 height 603
click at [84, 52] on div "Back" at bounding box center [84, 56] width 110 height 13
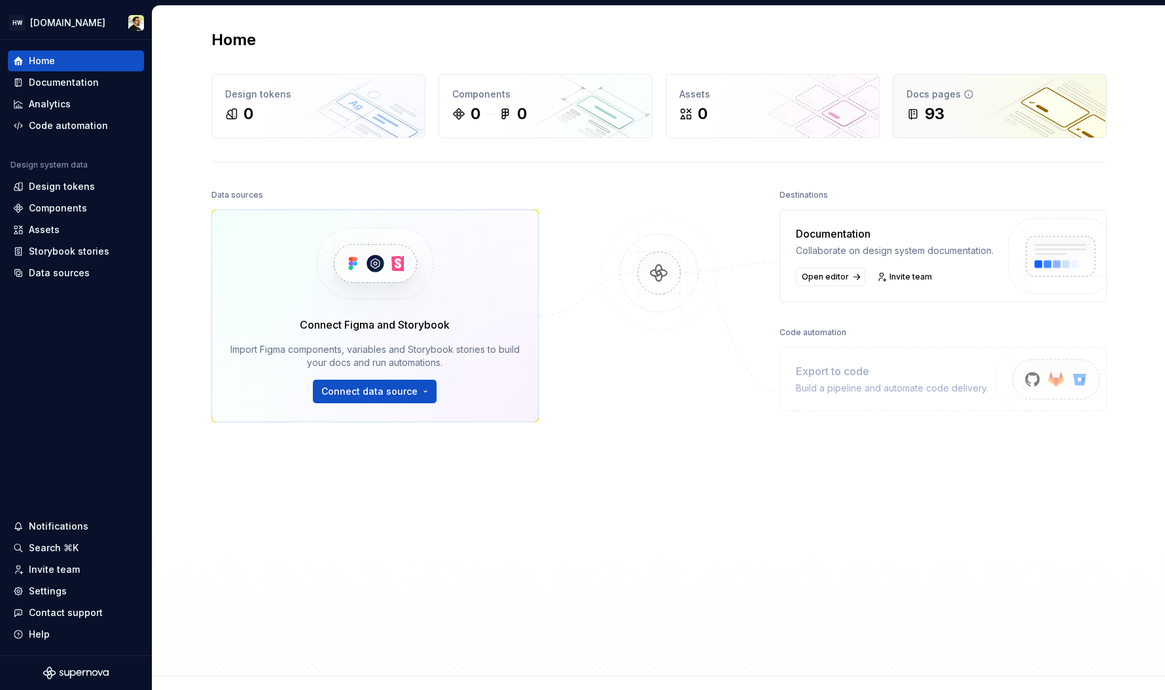
click at [933, 114] on div "93" at bounding box center [935, 113] width 20 height 21
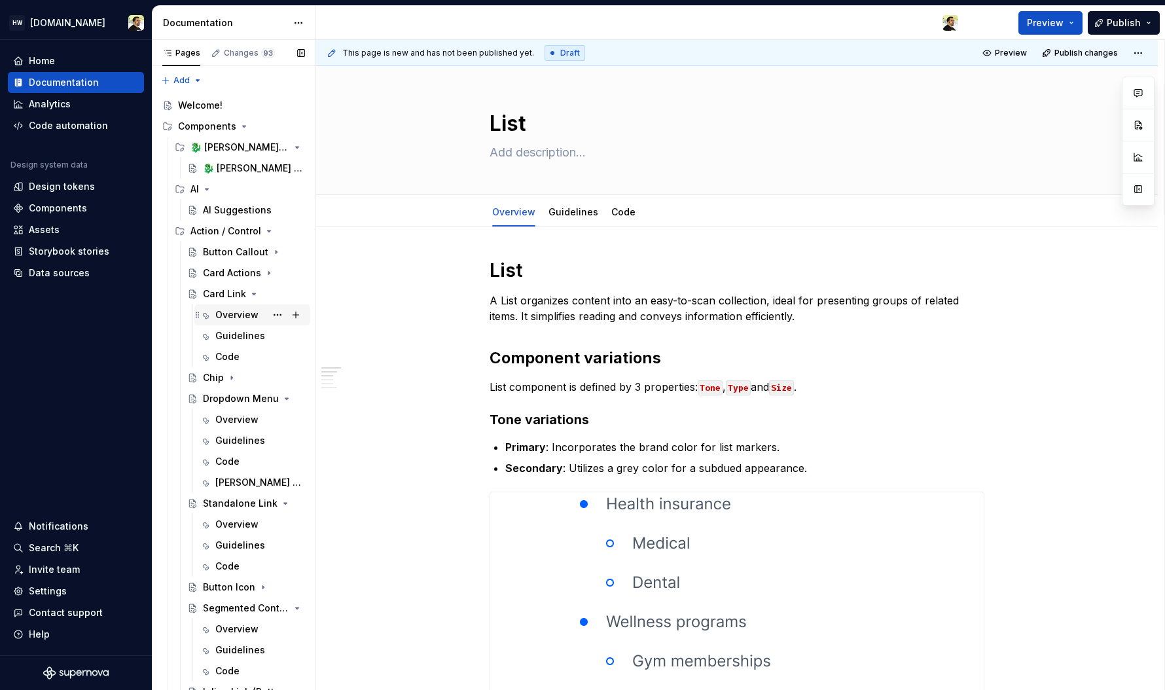
click at [228, 310] on div "Overview" at bounding box center [236, 314] width 43 height 13
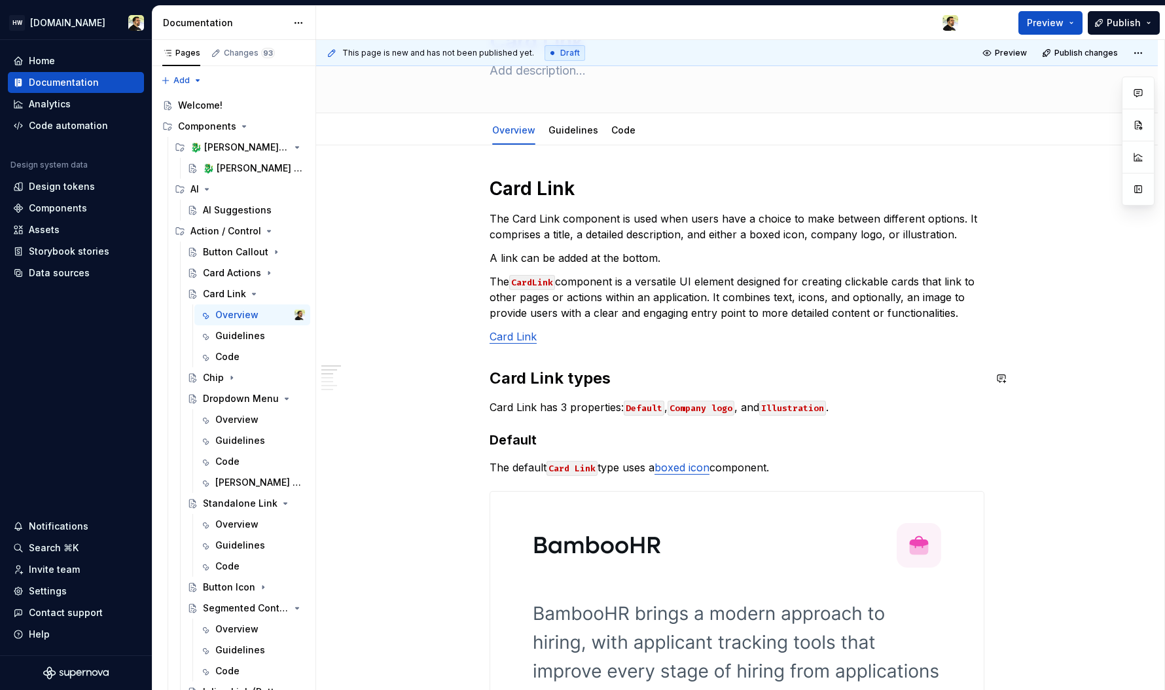
scroll to position [10, 0]
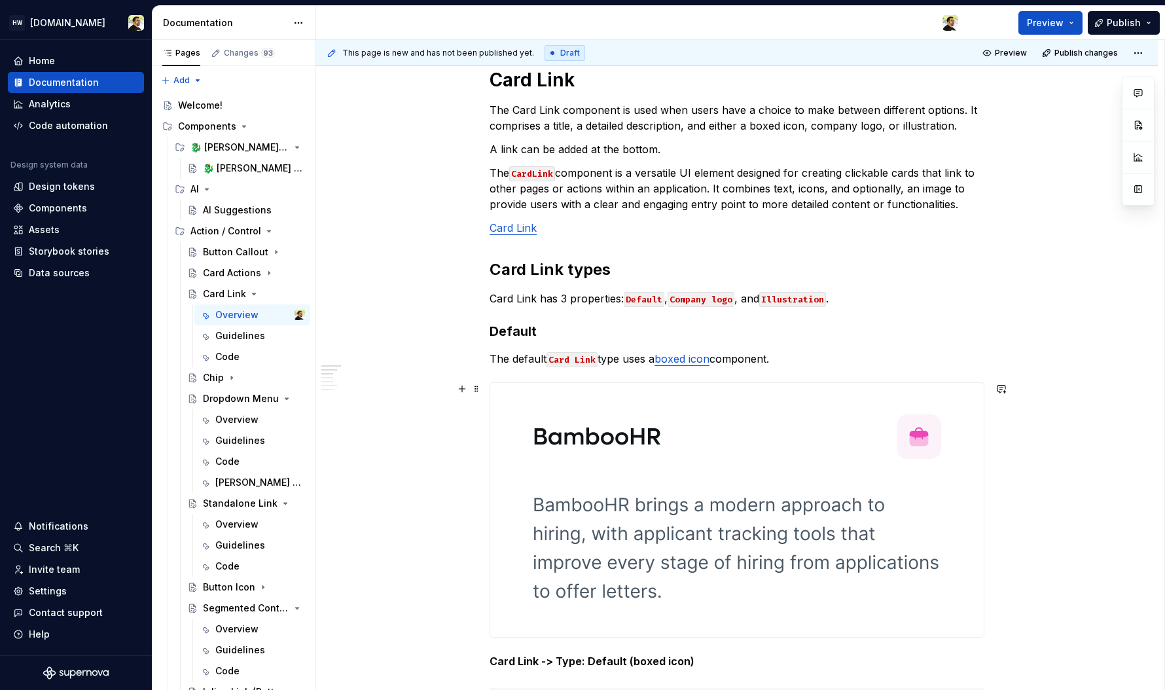
click at [601, 467] on img at bounding box center [736, 510] width 471 height 254
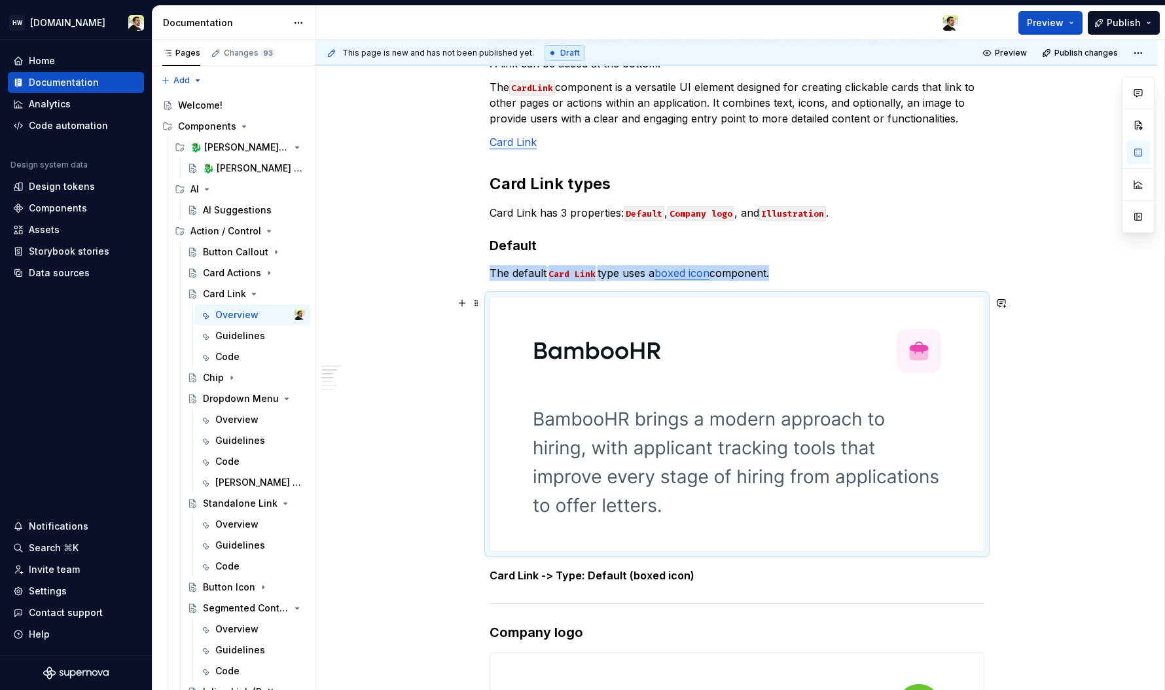
scroll to position [312, 0]
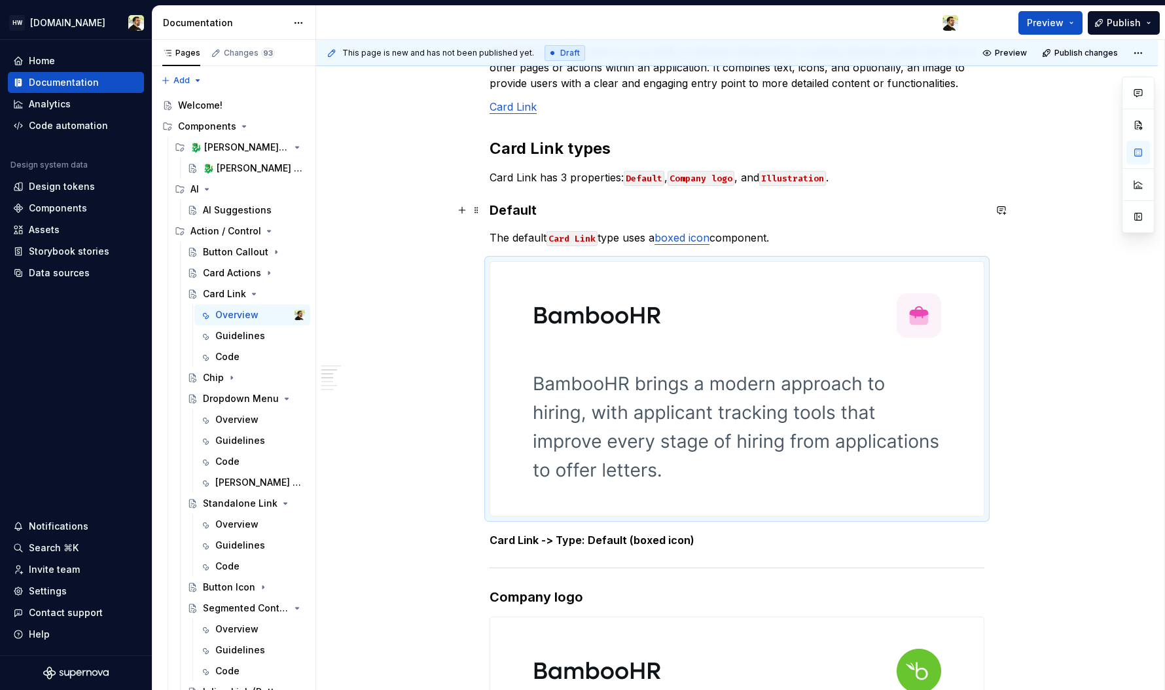
click at [568, 207] on h3 "Default" at bounding box center [737, 210] width 495 height 18
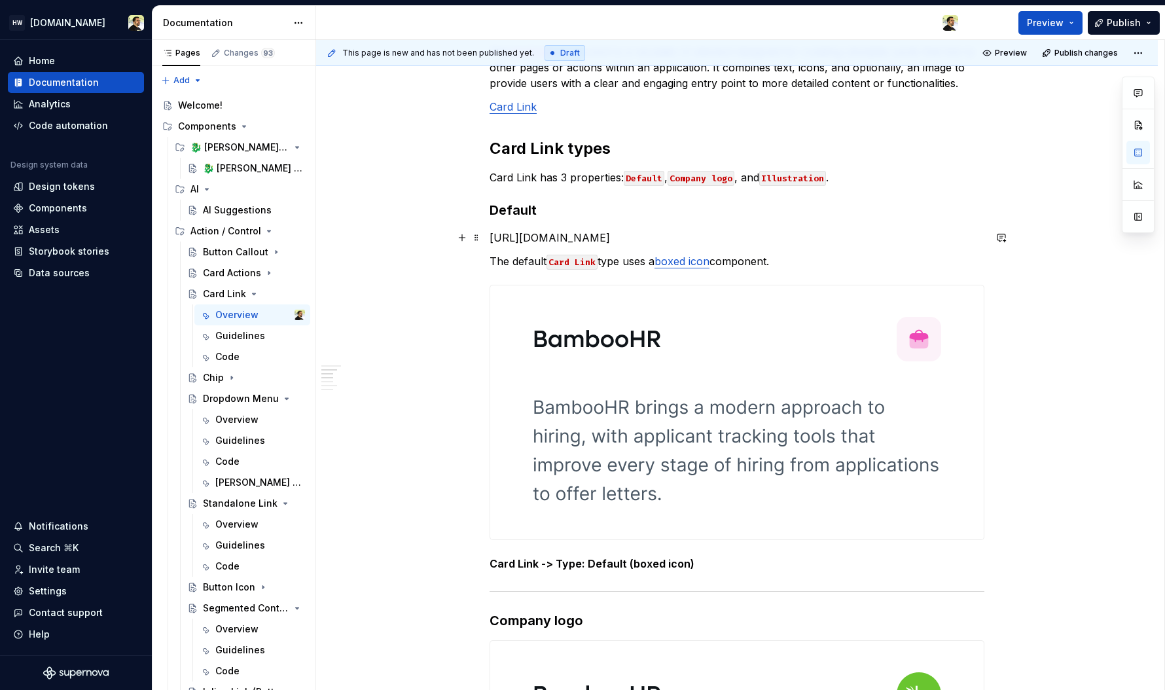
drag, startPoint x: 553, startPoint y: 235, endPoint x: 853, endPoint y: 282, distance: 303.4
click at [853, 245] on p "[URL][DOMAIN_NAME]" at bounding box center [737, 238] width 495 height 16
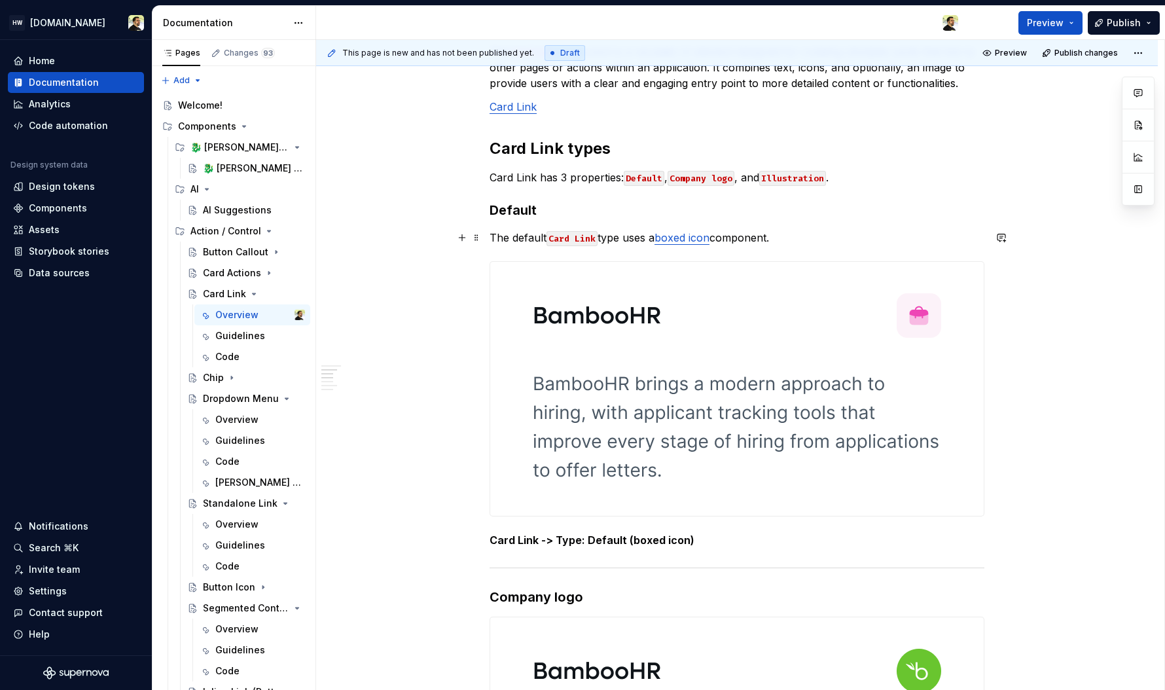
click at [690, 236] on link "boxed icon" at bounding box center [681, 237] width 55 height 13
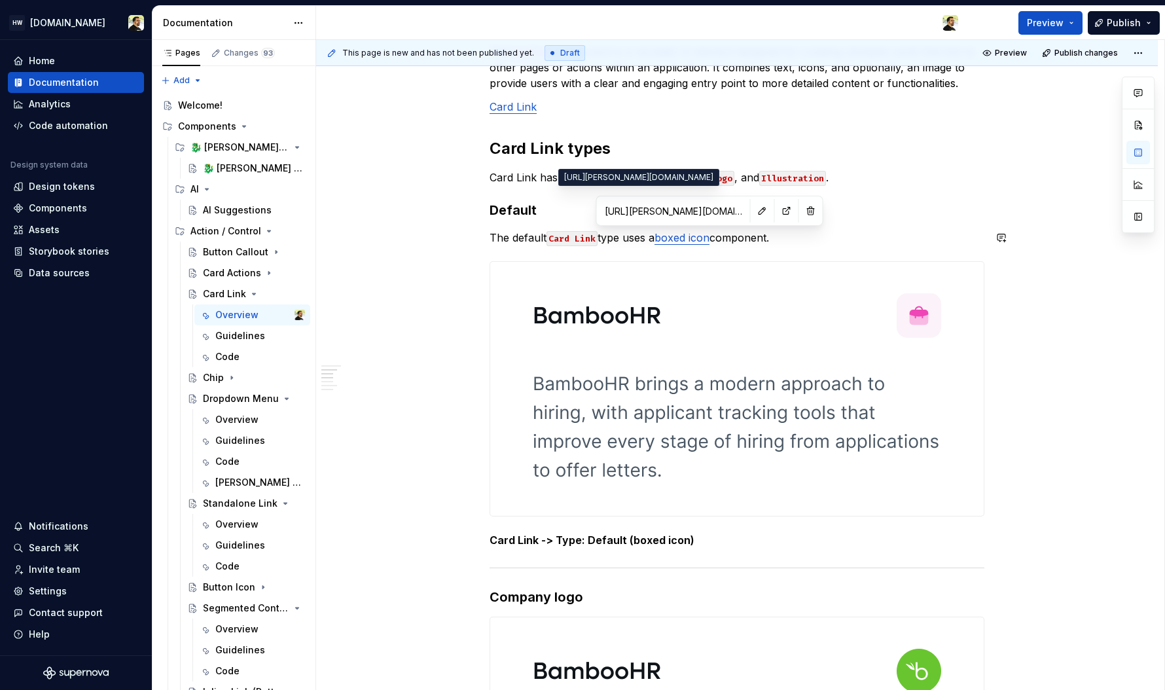
drag, startPoint x: 654, startPoint y: 205, endPoint x: 693, endPoint y: 205, distance: 39.3
click at [693, 205] on input "[URL][PERSON_NAME][DOMAIN_NAME]" at bounding box center [674, 211] width 148 height 24
click at [686, 214] on input "[URL][PERSON_NAME][DOMAIN_NAME]" at bounding box center [674, 211] width 148 height 24
click at [670, 213] on input "[URL][PERSON_NAME][DOMAIN_NAME]" at bounding box center [674, 211] width 148 height 24
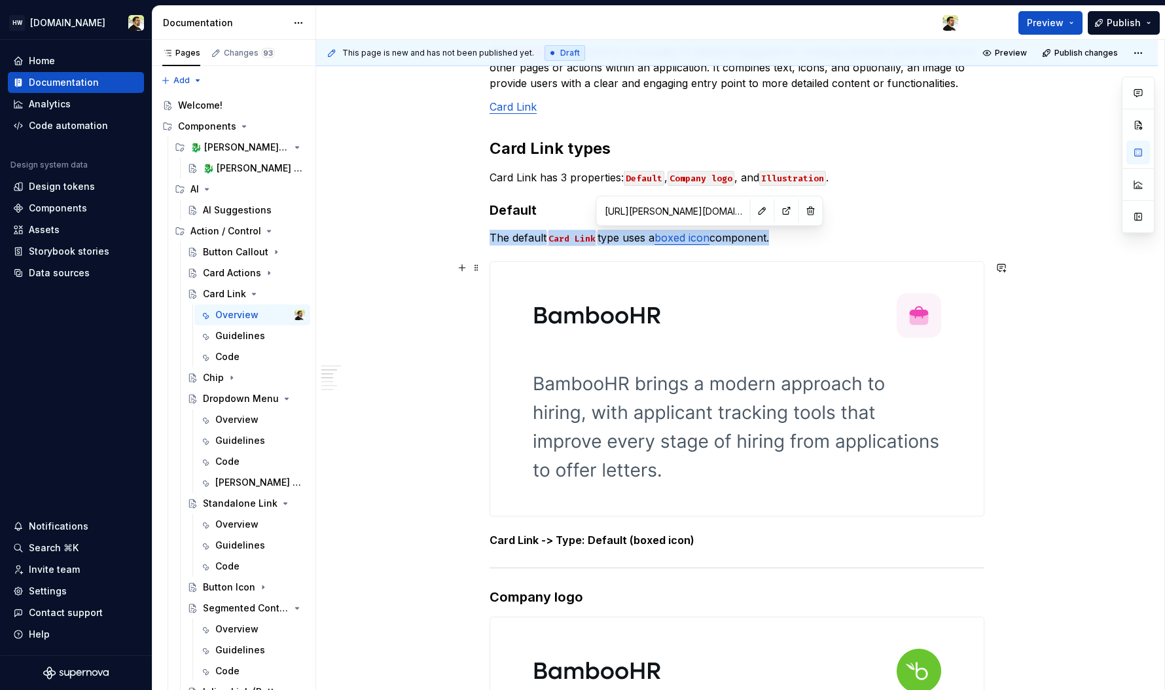
click at [632, 311] on img at bounding box center [736, 389] width 471 height 254
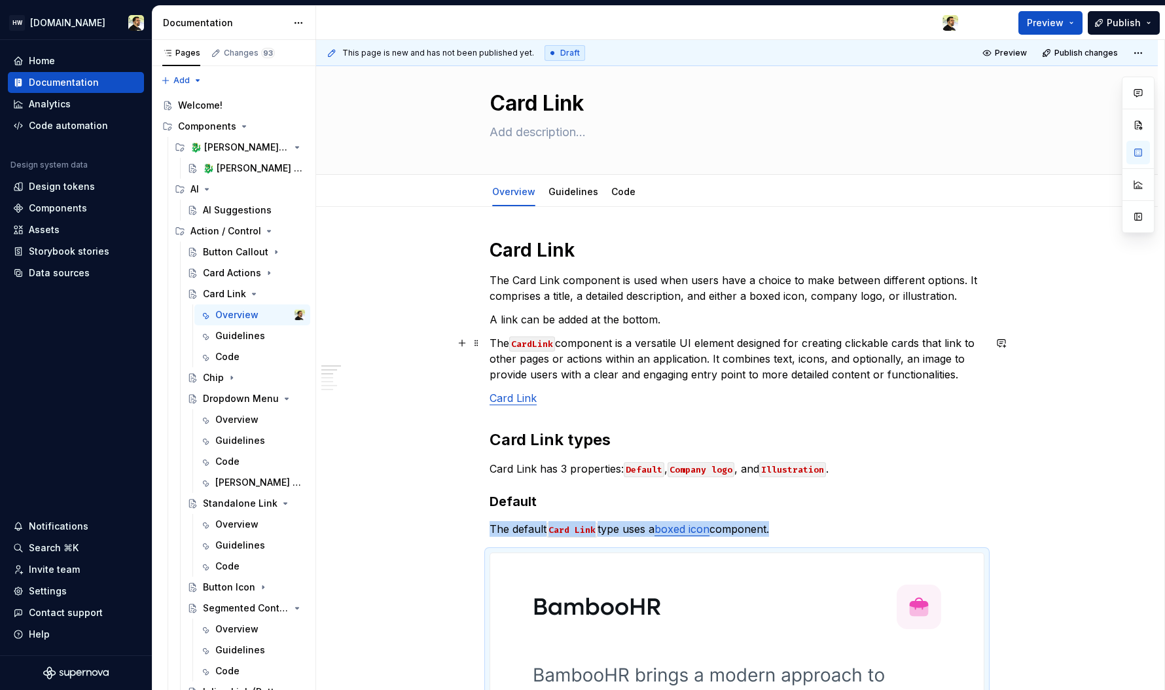
scroll to position [0, 0]
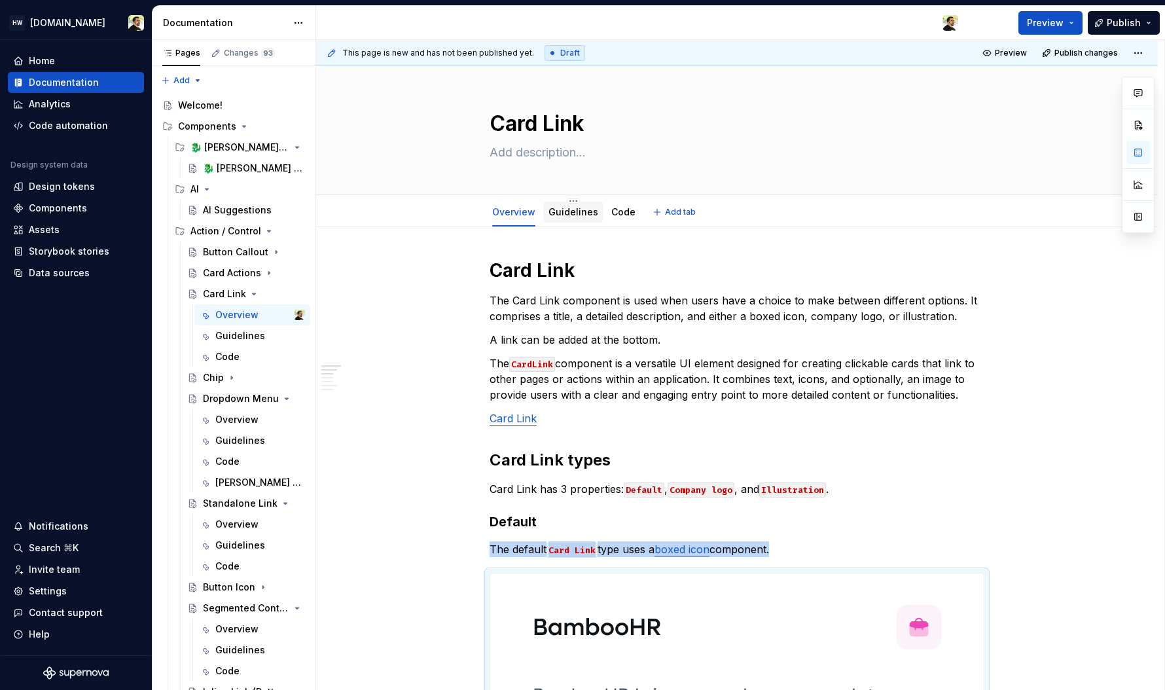
click at [572, 214] on link "Guidelines" at bounding box center [573, 211] width 50 height 11
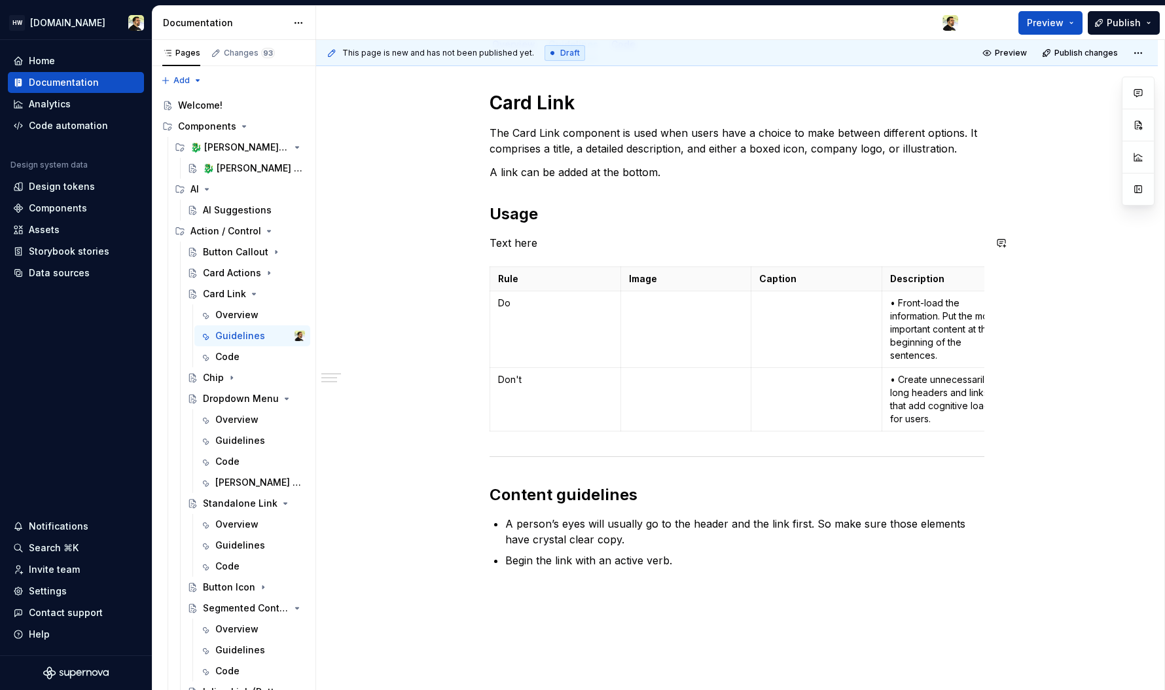
scroll to position [170, 0]
click at [531, 303] on p "Do" at bounding box center [555, 301] width 115 height 13
click at [547, 380] on p "Don't" at bounding box center [555, 377] width 115 height 13
click at [547, 317] on td "Do" at bounding box center [555, 327] width 131 height 77
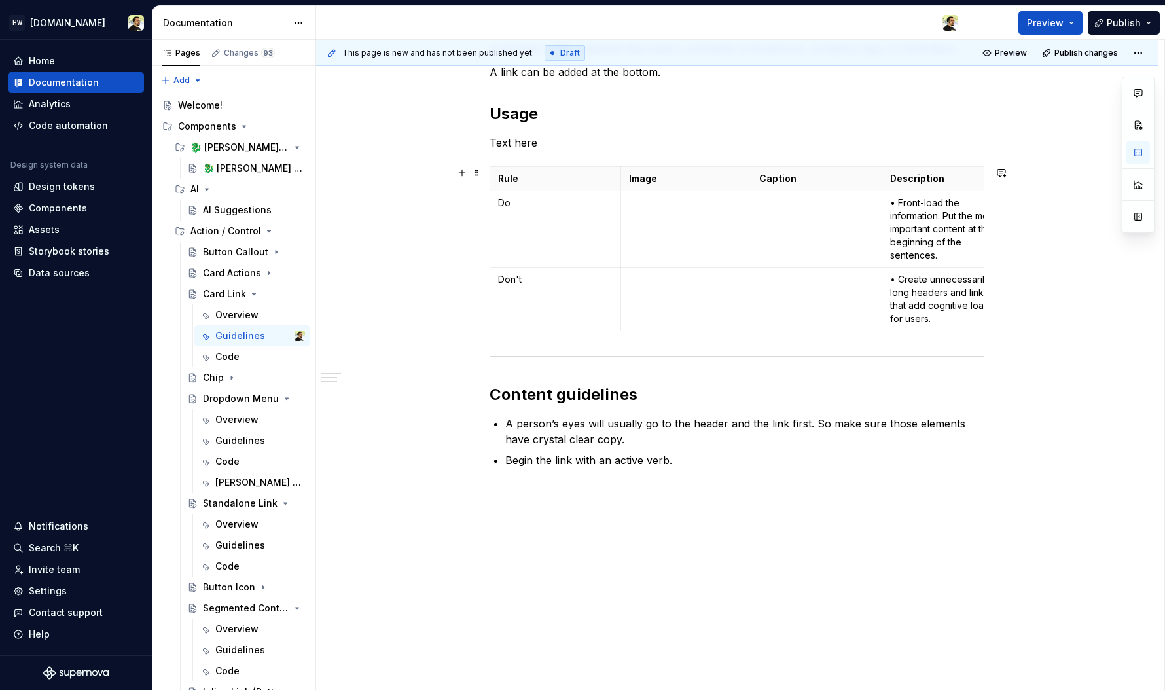
scroll to position [0, 0]
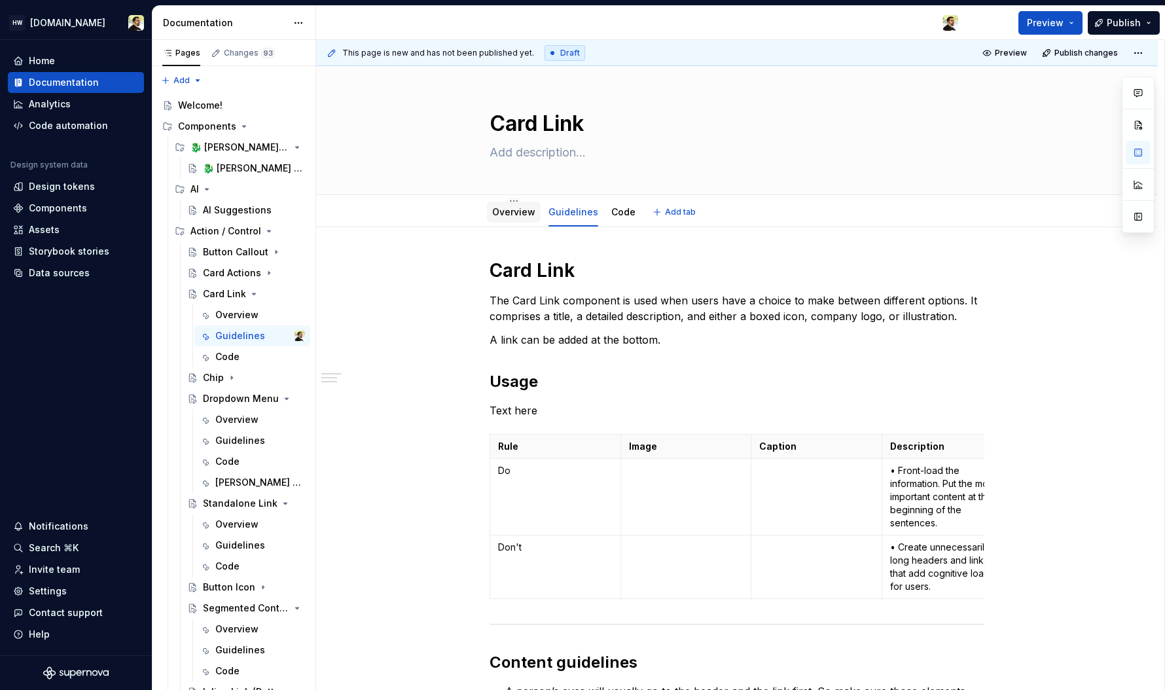
click at [508, 207] on link "Overview" at bounding box center [513, 211] width 43 height 11
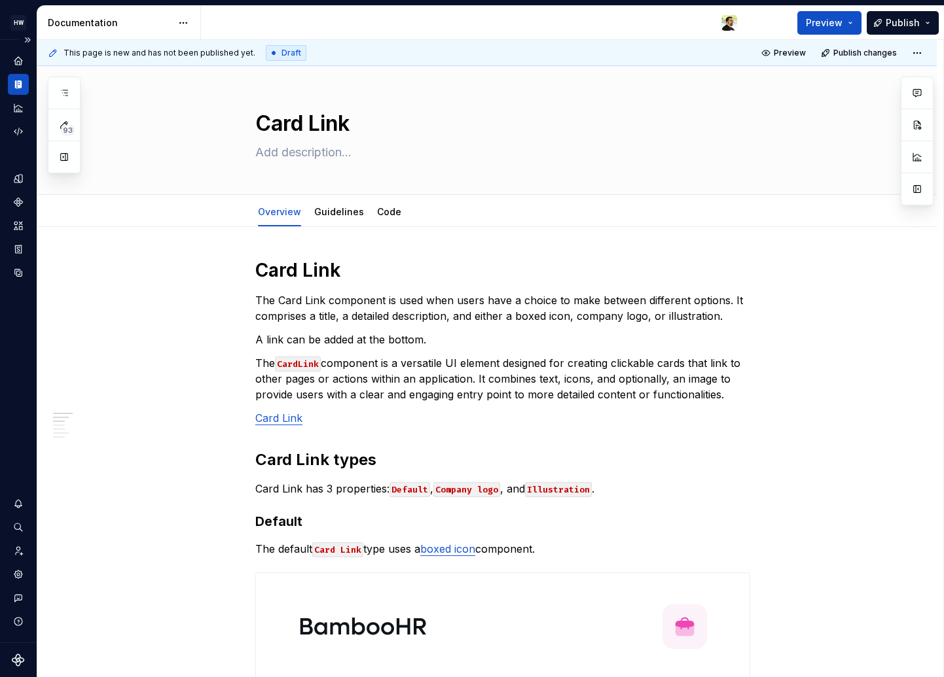
click at [33, 318] on div "Design system data" at bounding box center [18, 341] width 37 height 603
click at [25, 331] on div "Design system data" at bounding box center [18, 341] width 37 height 603
type textarea "*"
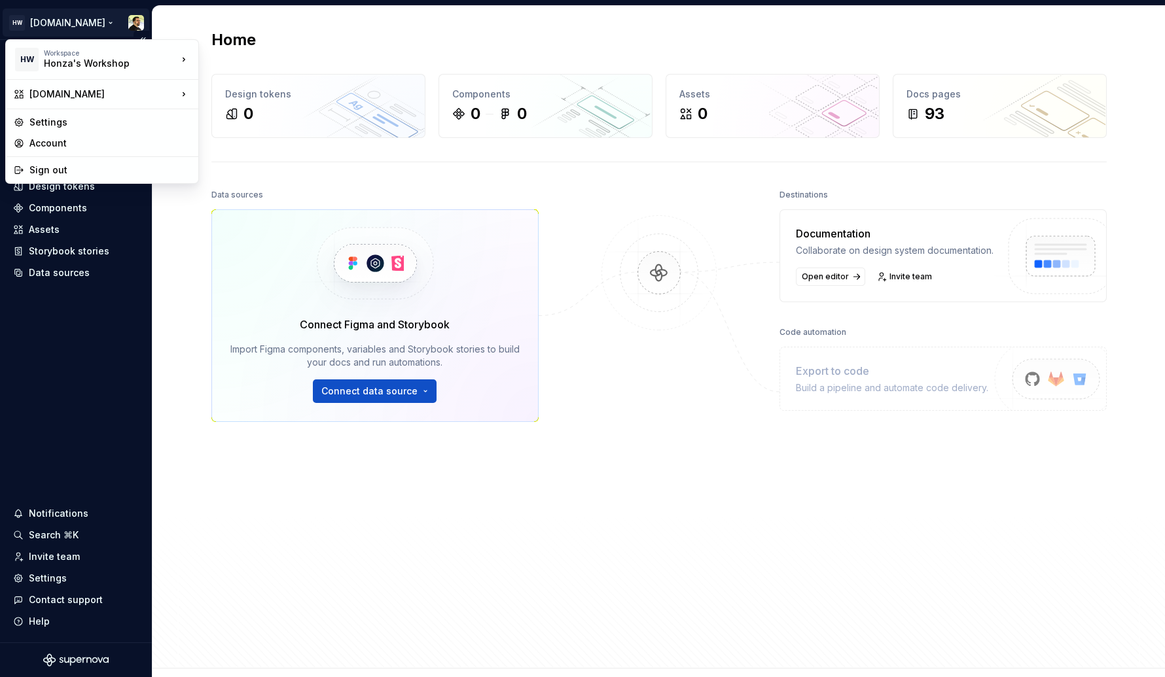
click at [73, 11] on html "HW Remote.com Home Documentation Analytics Code automation Design system data D…" at bounding box center [582, 338] width 1165 height 677
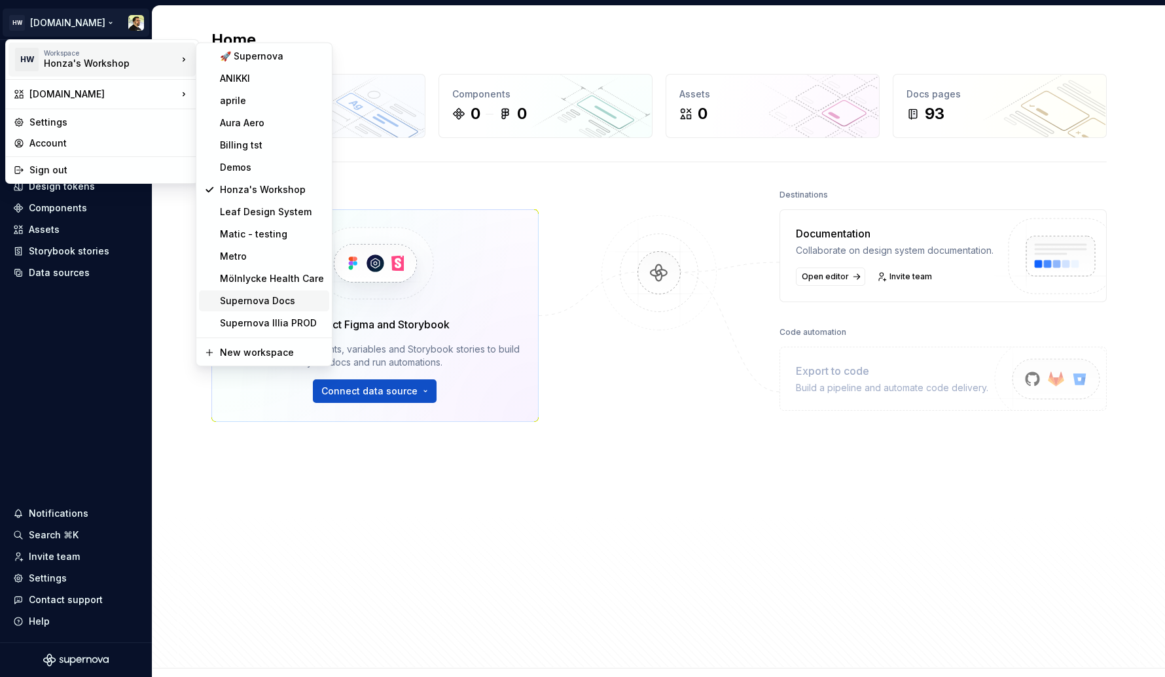
click at [262, 296] on div "Supernova Docs" at bounding box center [272, 301] width 104 height 13
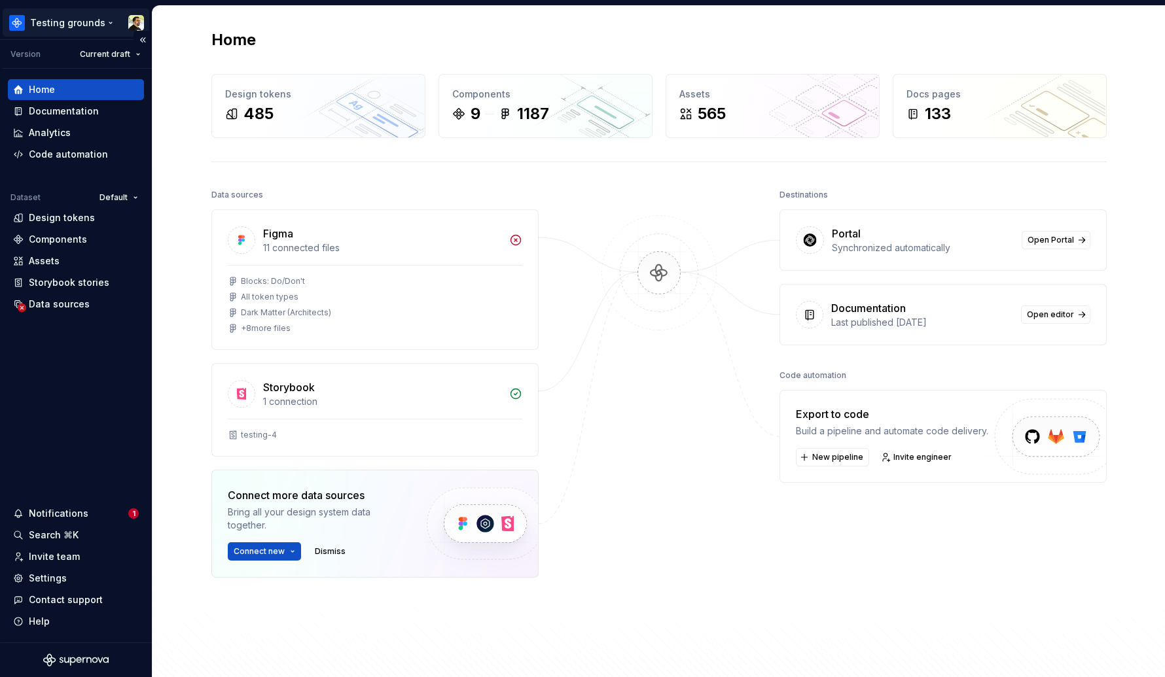
click at [73, 28] on html "Testing grounds Version Current draft Home Documentation Analytics Code automat…" at bounding box center [582, 338] width 1165 height 677
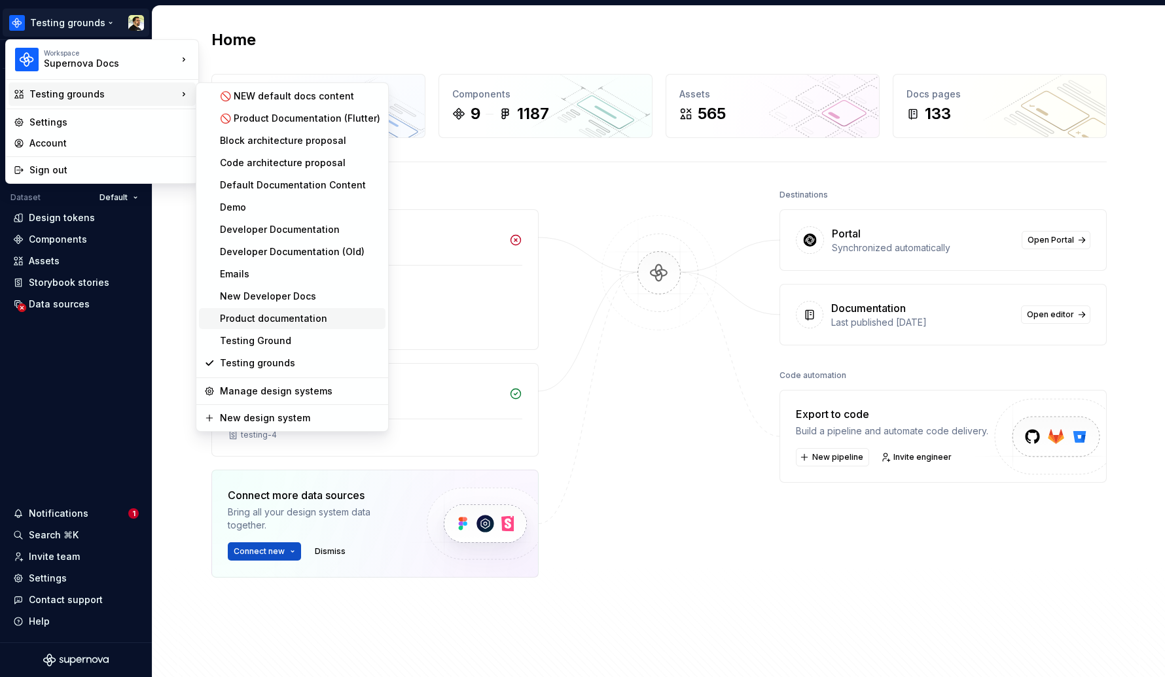
click at [272, 321] on div "Product documentation" at bounding box center [300, 318] width 160 height 13
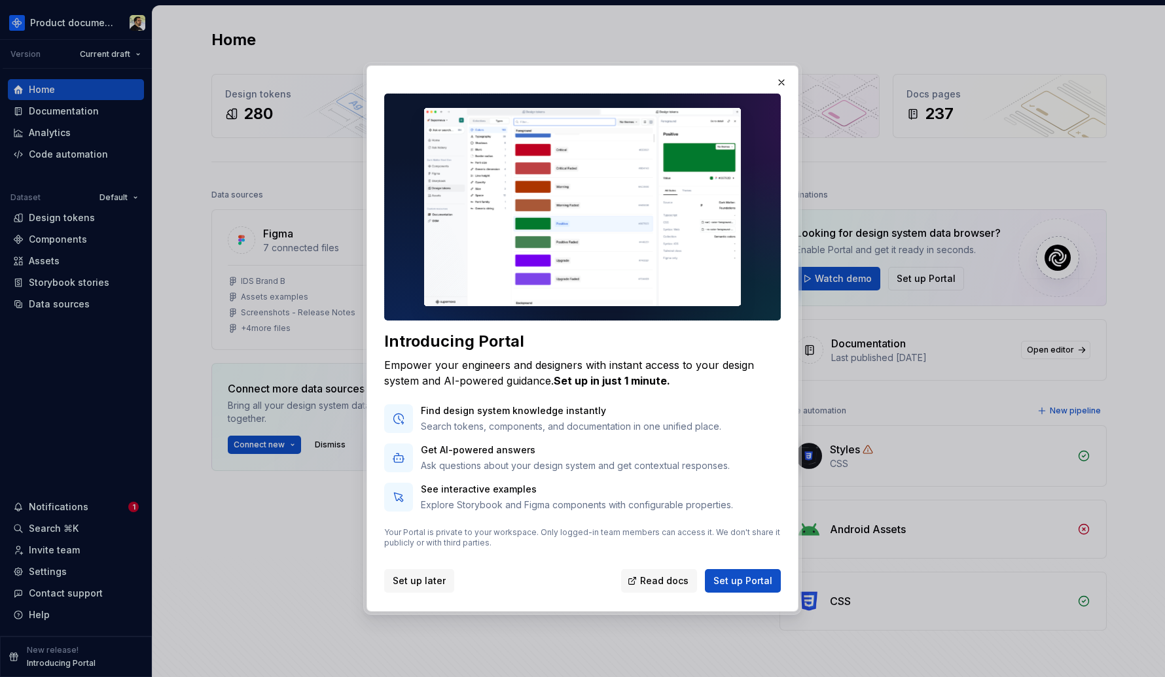
click at [427, 576] on span "Set up later" at bounding box center [419, 581] width 53 height 13
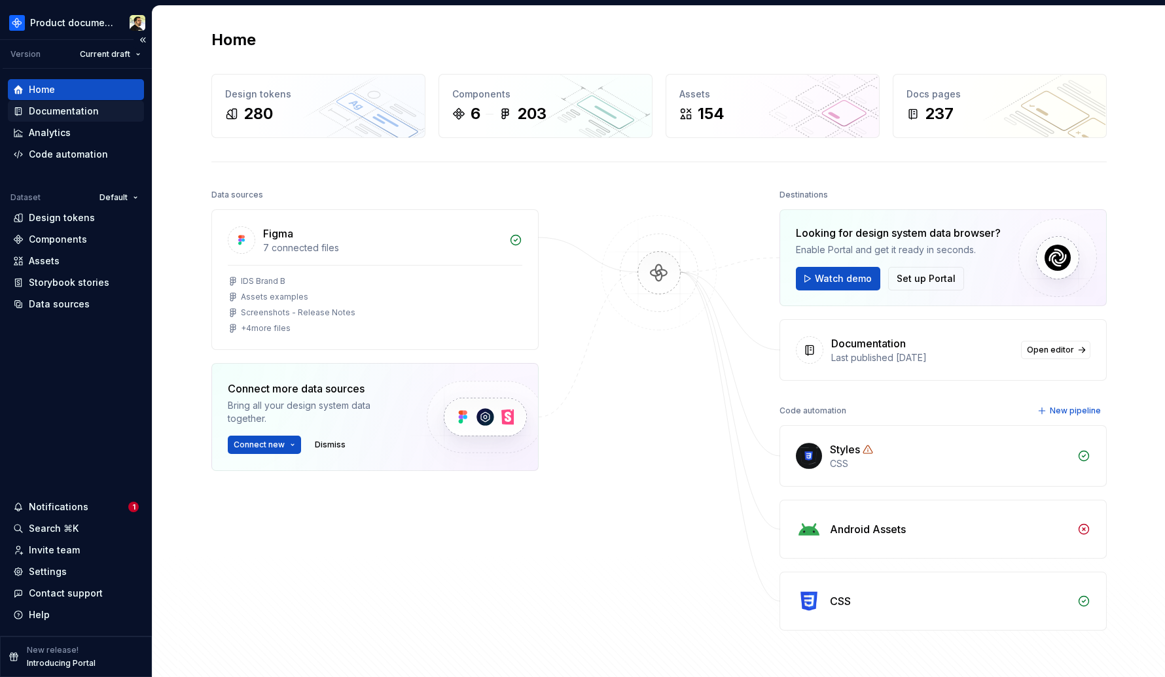
click at [79, 113] on div "Documentation" at bounding box center [64, 111] width 70 height 13
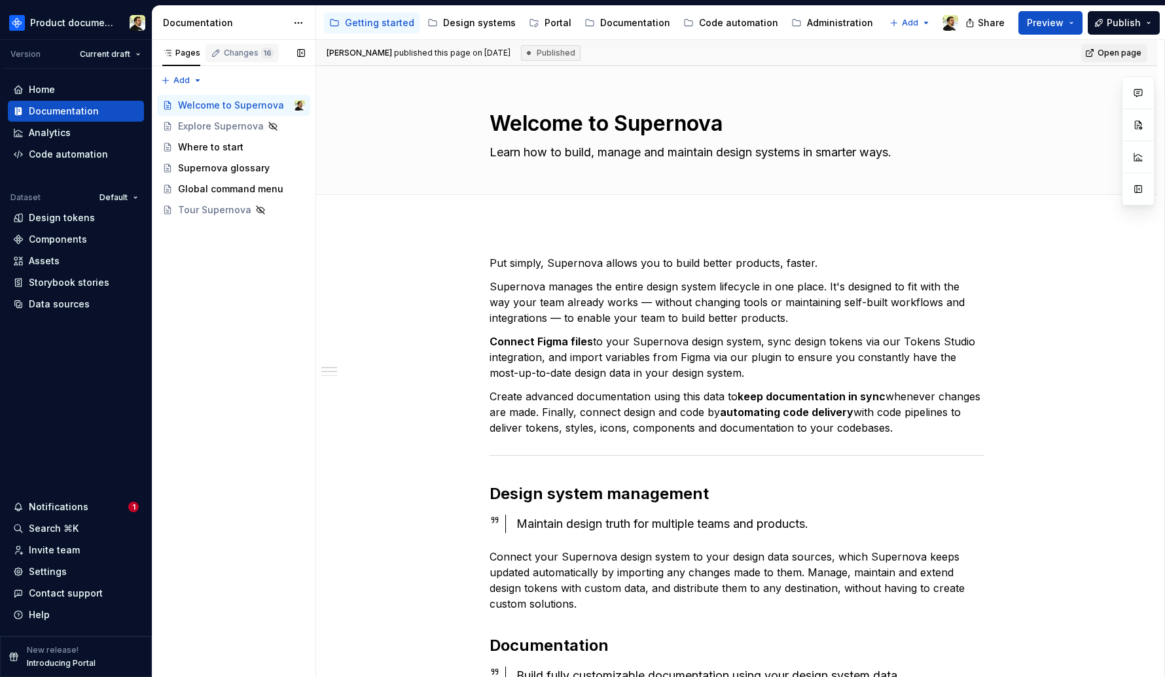
click at [251, 56] on div "Changes 16" at bounding box center [249, 53] width 50 height 10
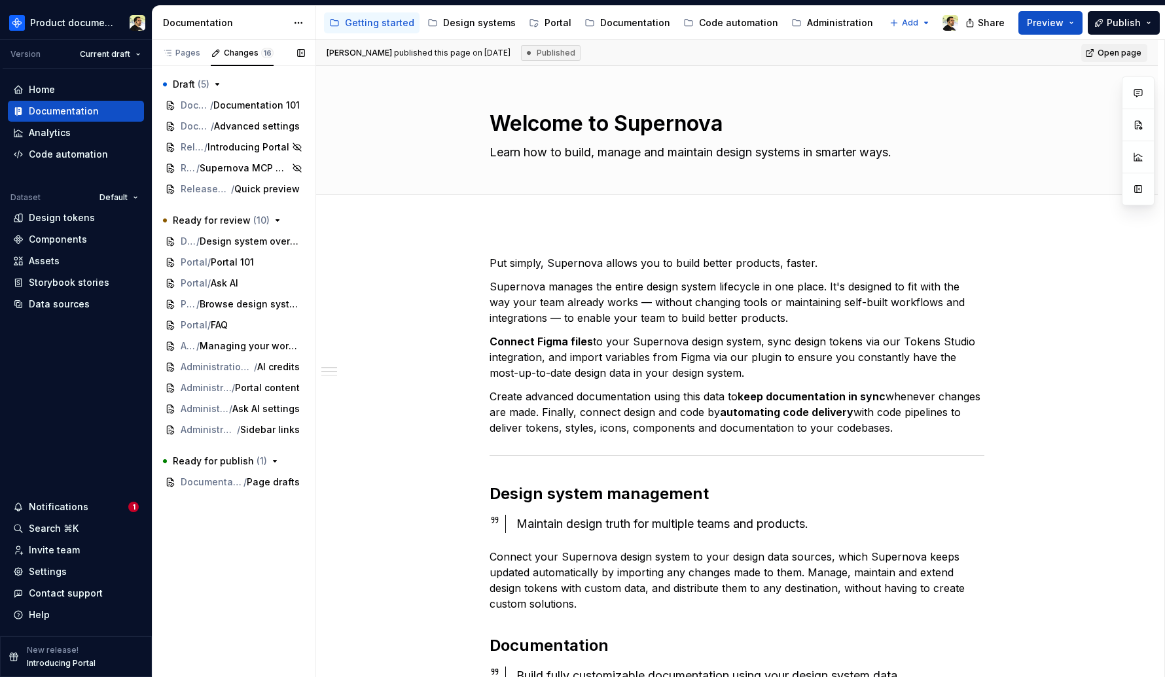
click at [211, 577] on div "Pages Changes 16 Add Accessibility guide for tree Page tree. Navigate the tree …" at bounding box center [234, 359] width 164 height 638
click at [192, 327] on span "Portal" at bounding box center [194, 325] width 27 height 13
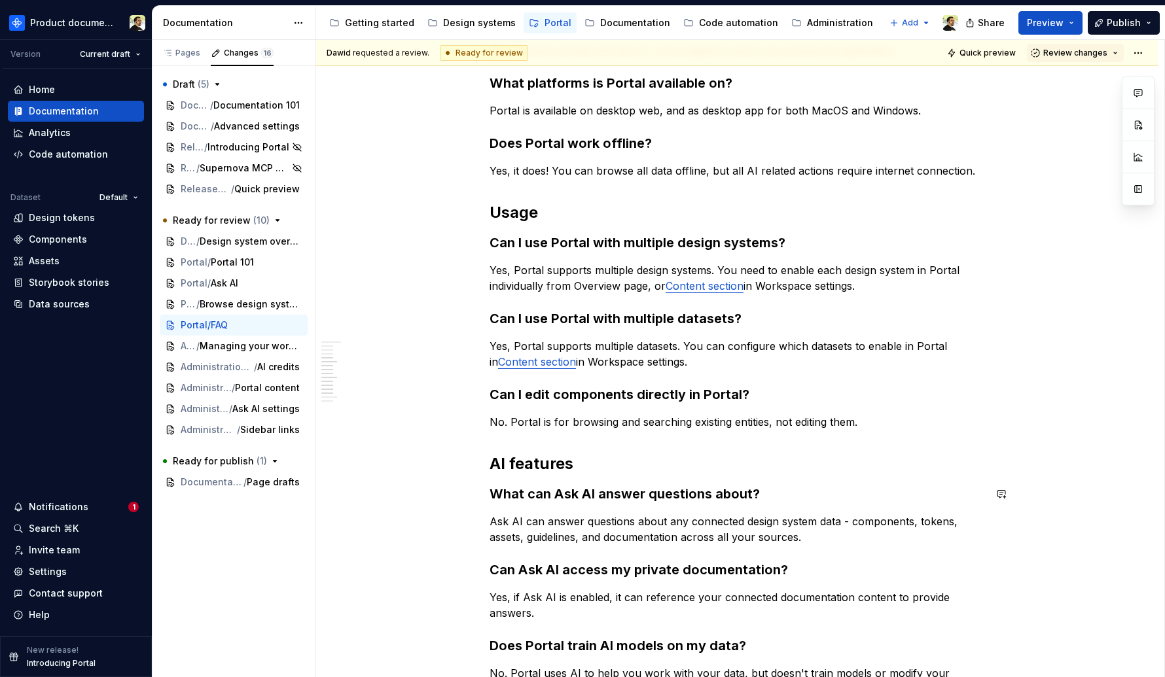
scroll to position [547, 0]
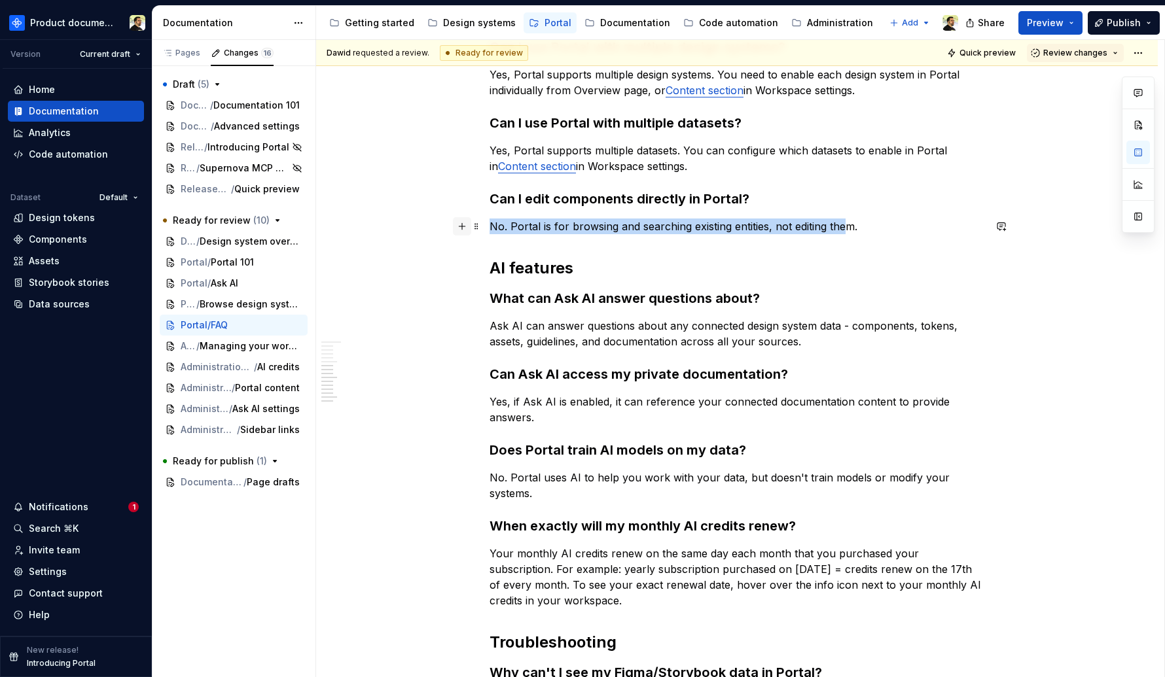
drag, startPoint x: 848, startPoint y: 226, endPoint x: 453, endPoint y: 226, distance: 395.3
click at [490, 226] on div "Access How can I get access to Portal? Portal needs to be enabled in design sys…" at bounding box center [737, 235] width 495 height 1055
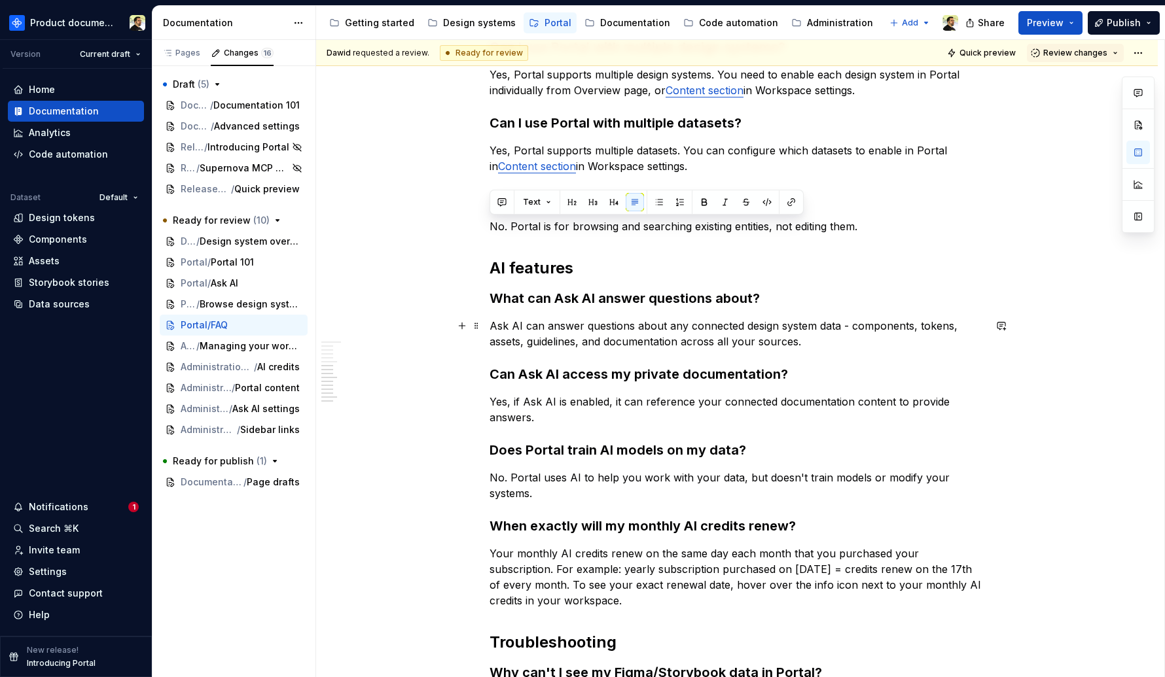
click at [661, 347] on p "Ask AI can answer questions about any connected design system data - components…" at bounding box center [737, 333] width 495 height 31
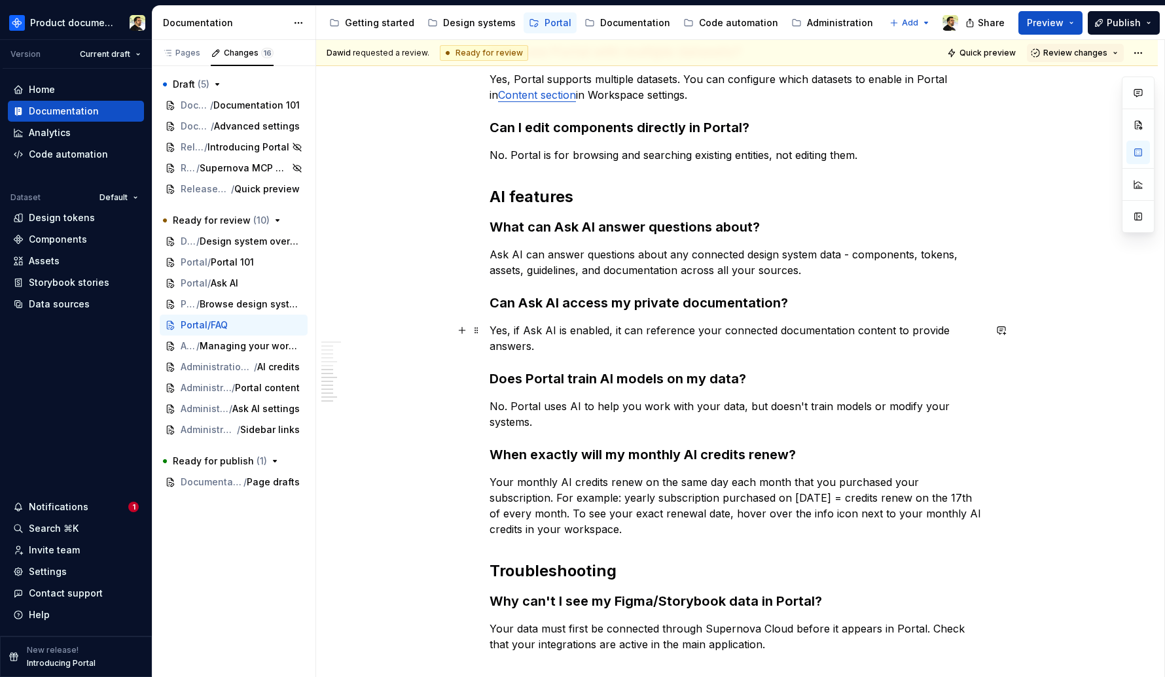
scroll to position [620, 0]
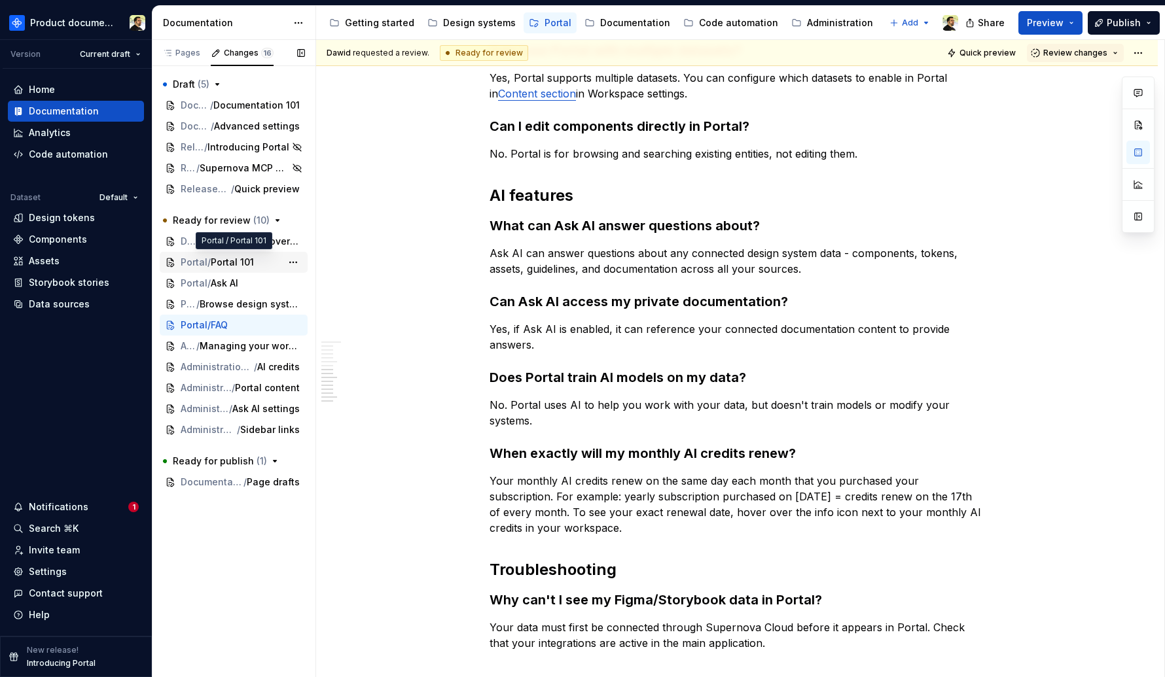
click at [211, 263] on span "/" at bounding box center [208, 262] width 3 height 13
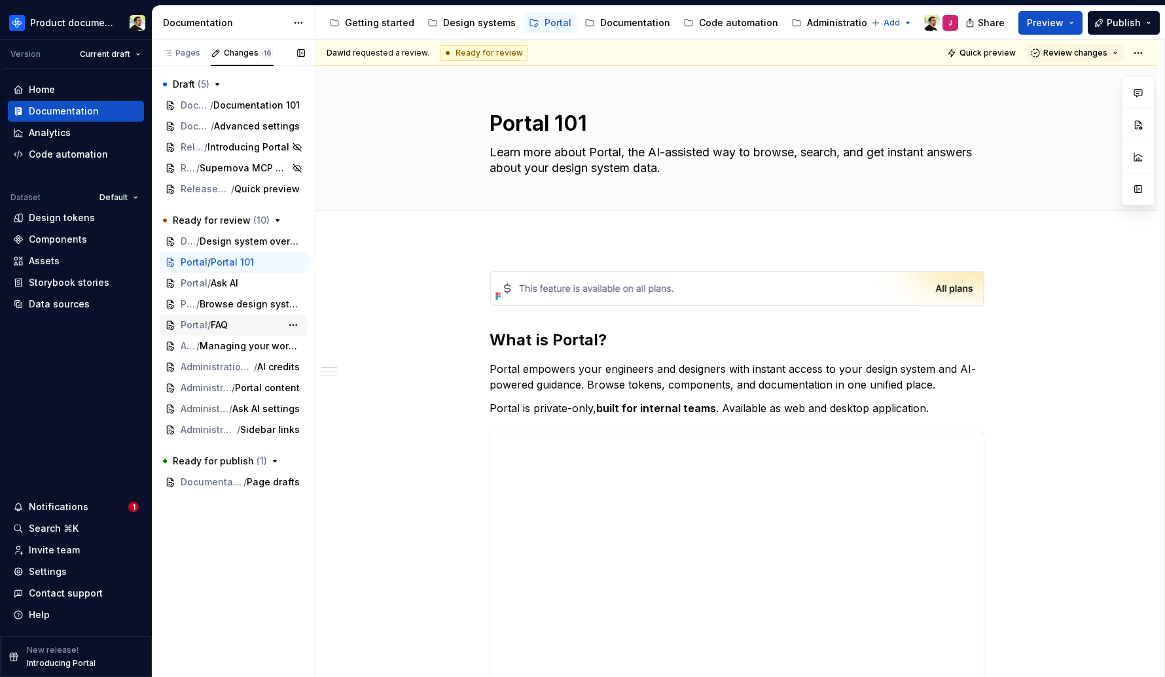
click at [214, 325] on span "FAQ" at bounding box center [219, 325] width 17 height 13
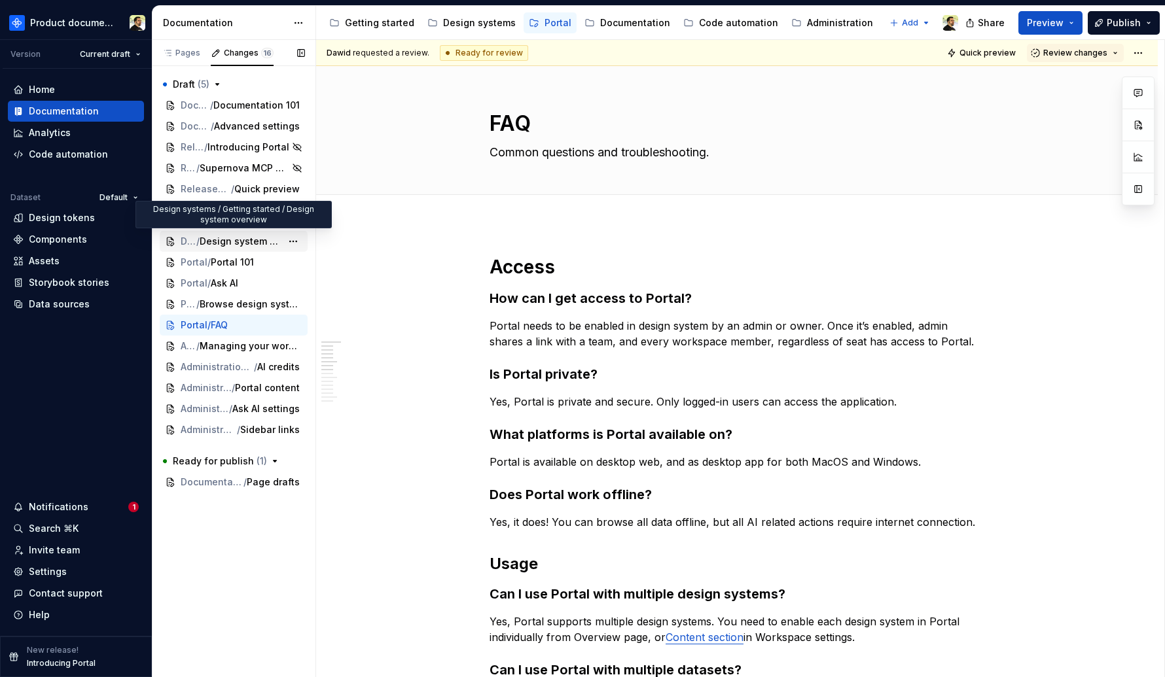
click at [212, 241] on span "Design system overview" at bounding box center [241, 241] width 82 height 13
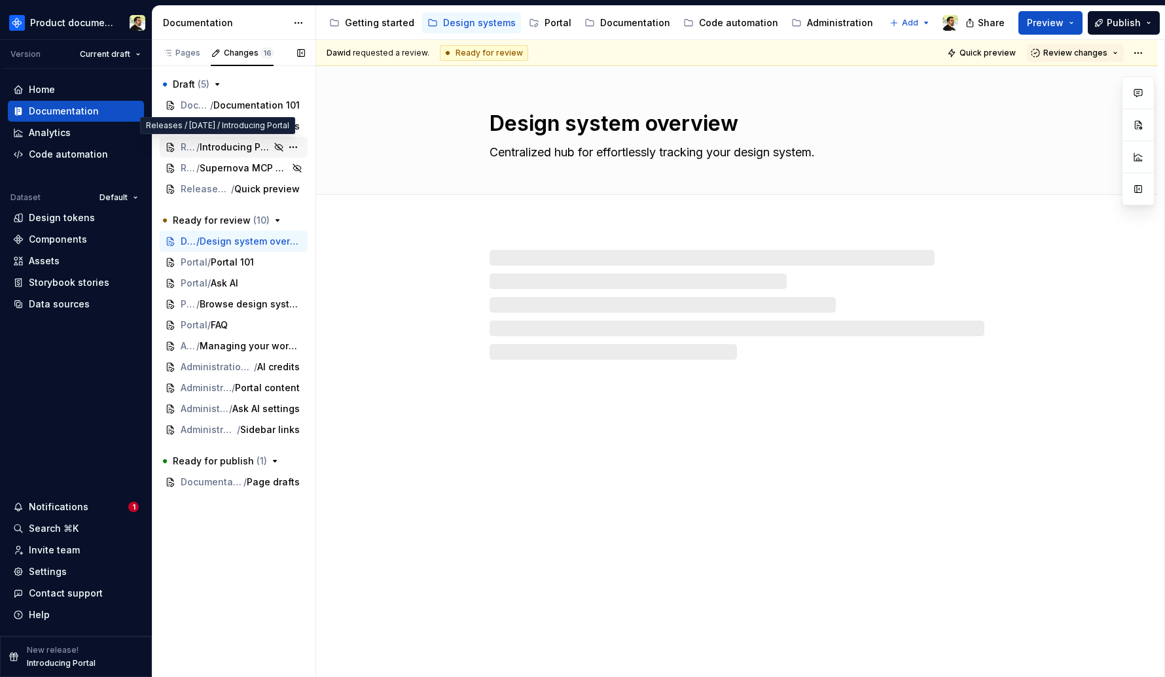
click at [238, 148] on span "Introducing Portal" at bounding box center [235, 147] width 71 height 13
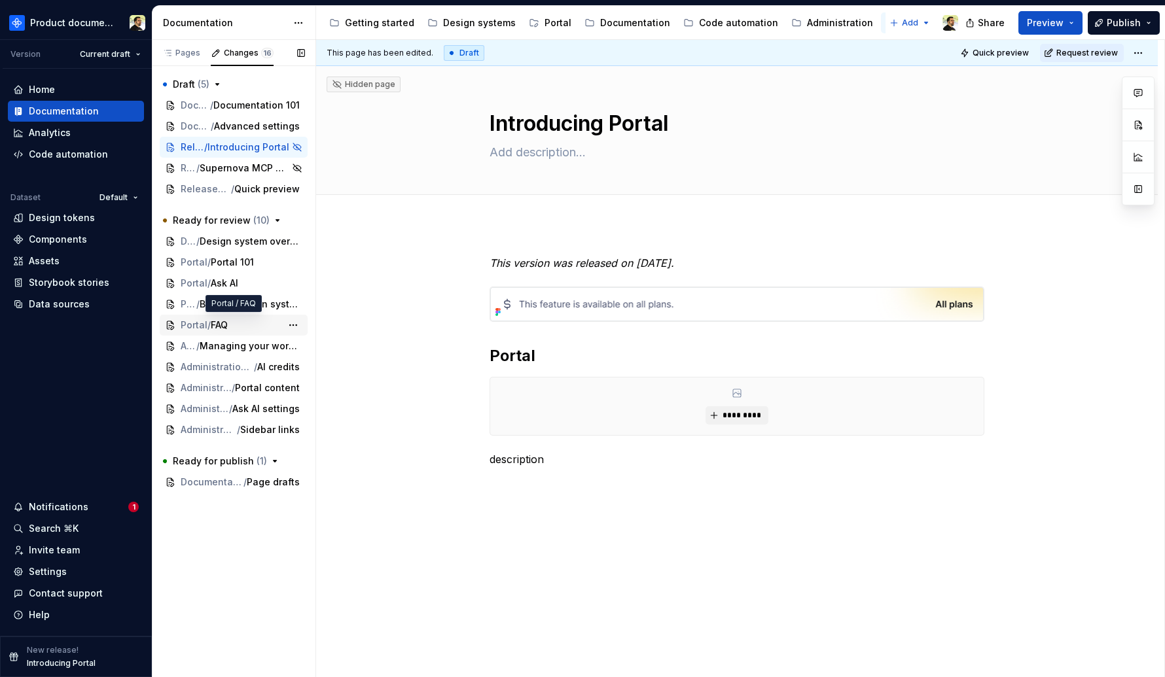
click at [207, 325] on span "/" at bounding box center [208, 325] width 3 height 13
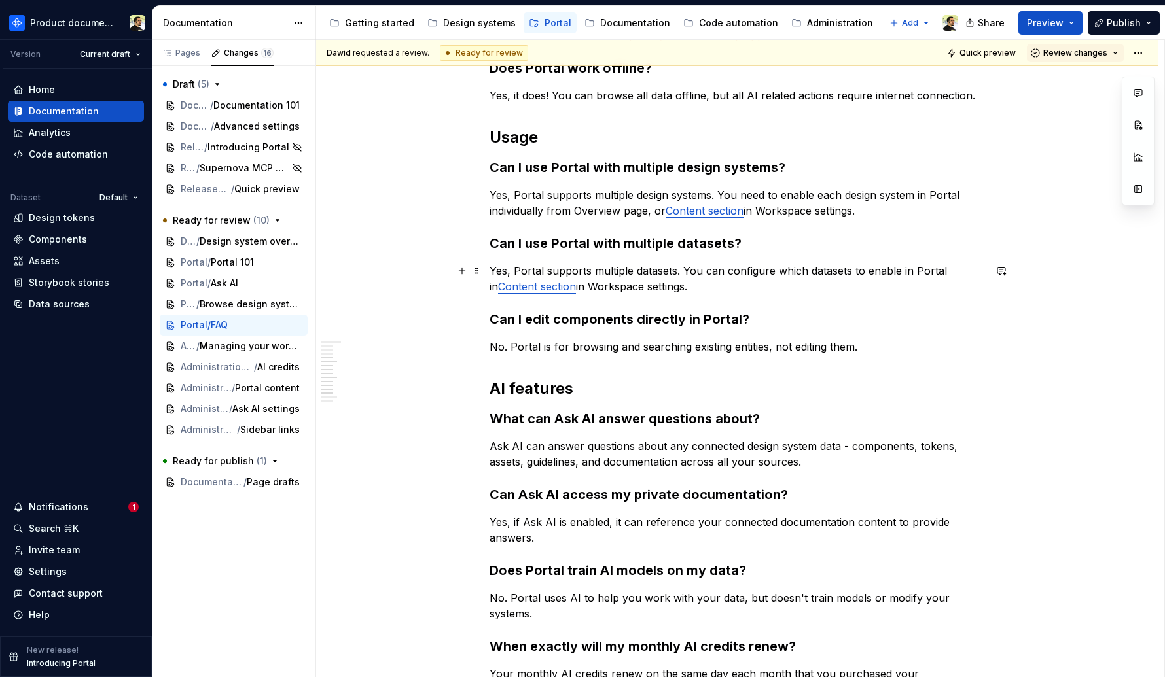
scroll to position [432, 0]
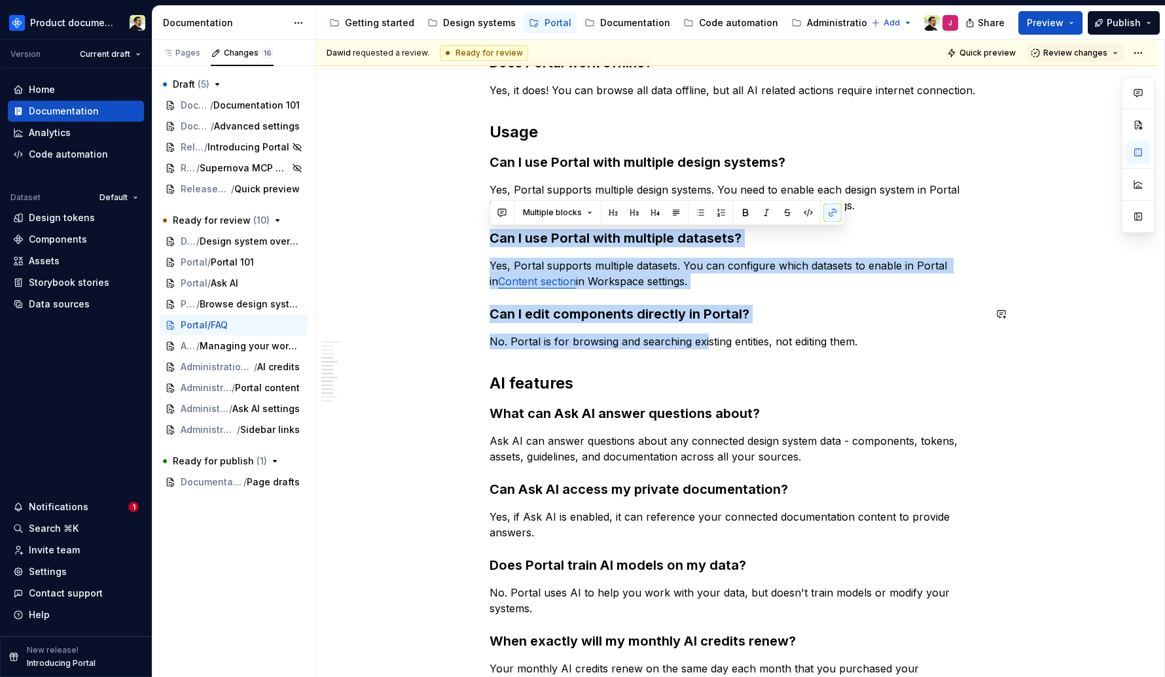
drag, startPoint x: 586, startPoint y: 228, endPoint x: 704, endPoint y: 348, distance: 167.5
click at [704, 348] on div "Access How can I get access to Portal? Portal needs to be enabled in design sys…" at bounding box center [737, 342] width 495 height 1039
click at [704, 348] on p "No. Portal is for browsing and searching existing entities, not editing them." at bounding box center [737, 342] width 495 height 16
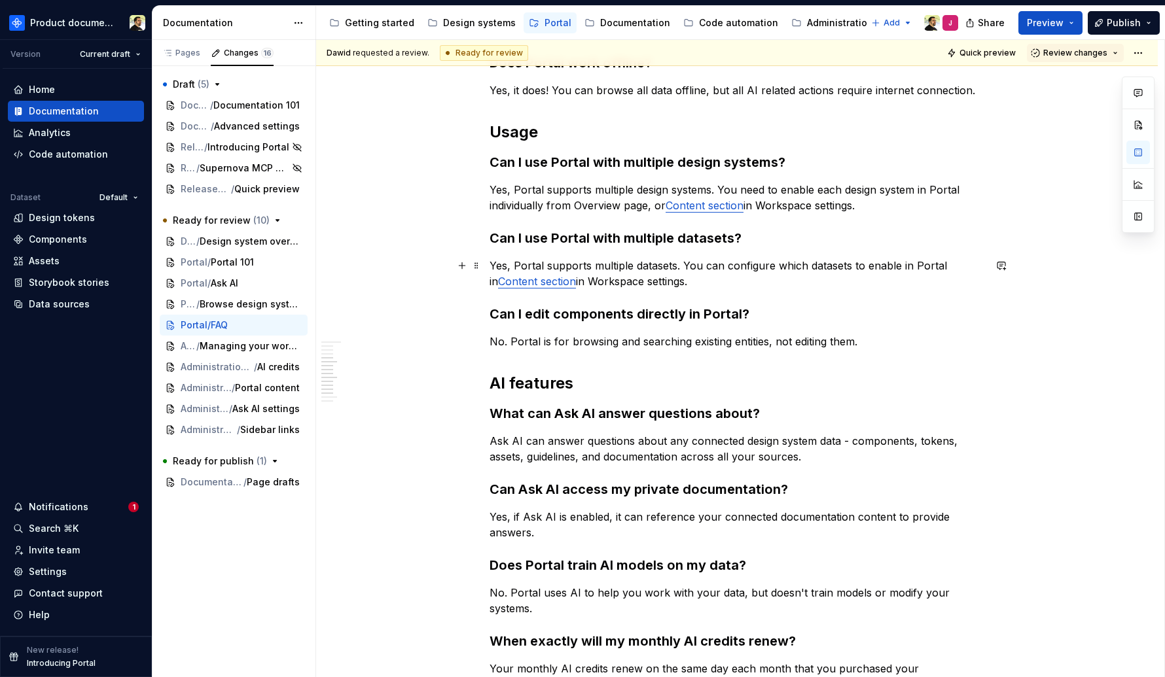
click at [505, 281] on link "Content section" at bounding box center [537, 281] width 78 height 13
click at [440, 259] on input "Portal settings / Portal content" at bounding box center [489, 255] width 148 height 24
click at [515, 196] on p "Yes, Portal supports multiple design systems. You need to enable each design sy…" at bounding box center [737, 197] width 495 height 31
click at [522, 288] on p "Yes, Portal supports multiple datasets. You can configure which datasets to ena…" at bounding box center [737, 273] width 495 height 31
click at [528, 302] on div "Access How can I get access to Portal? Portal needs to be enabled in design sys…" at bounding box center [737, 342] width 495 height 1039
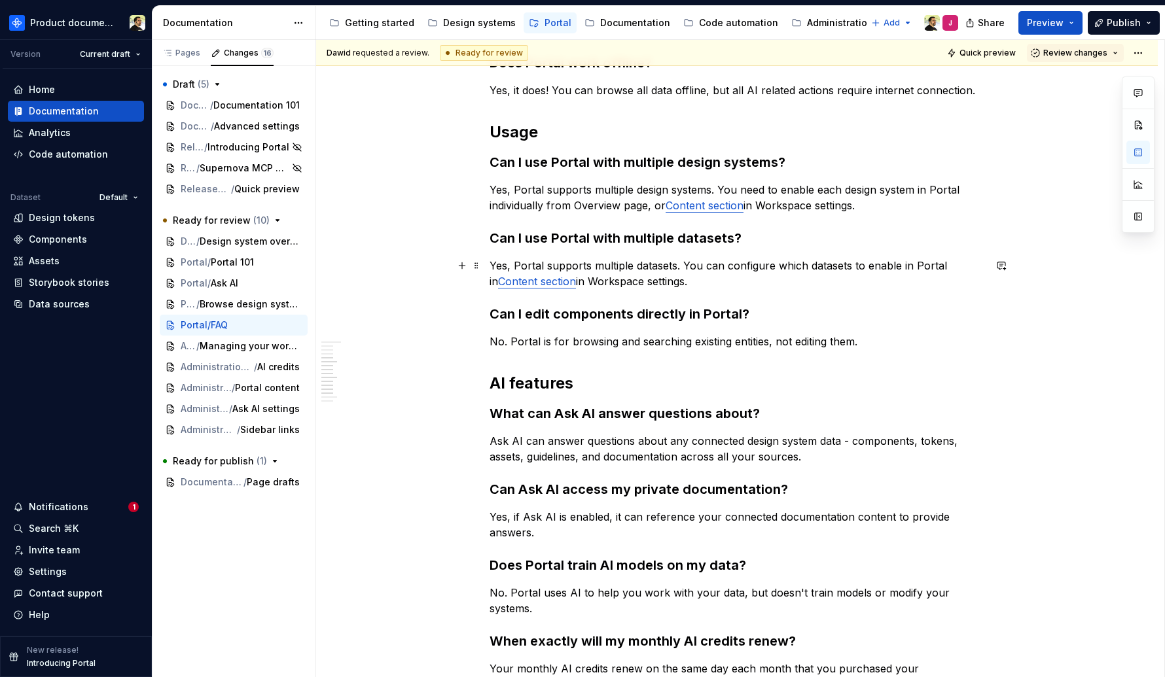
click at [529, 285] on link "Content section" at bounding box center [537, 281] width 78 height 13
click at [534, 321] on strong "Can I edit components directly in Portal?" at bounding box center [620, 314] width 260 height 16
click at [221, 407] on span "Ask AI settings" at bounding box center [247, 409] width 67 height 13
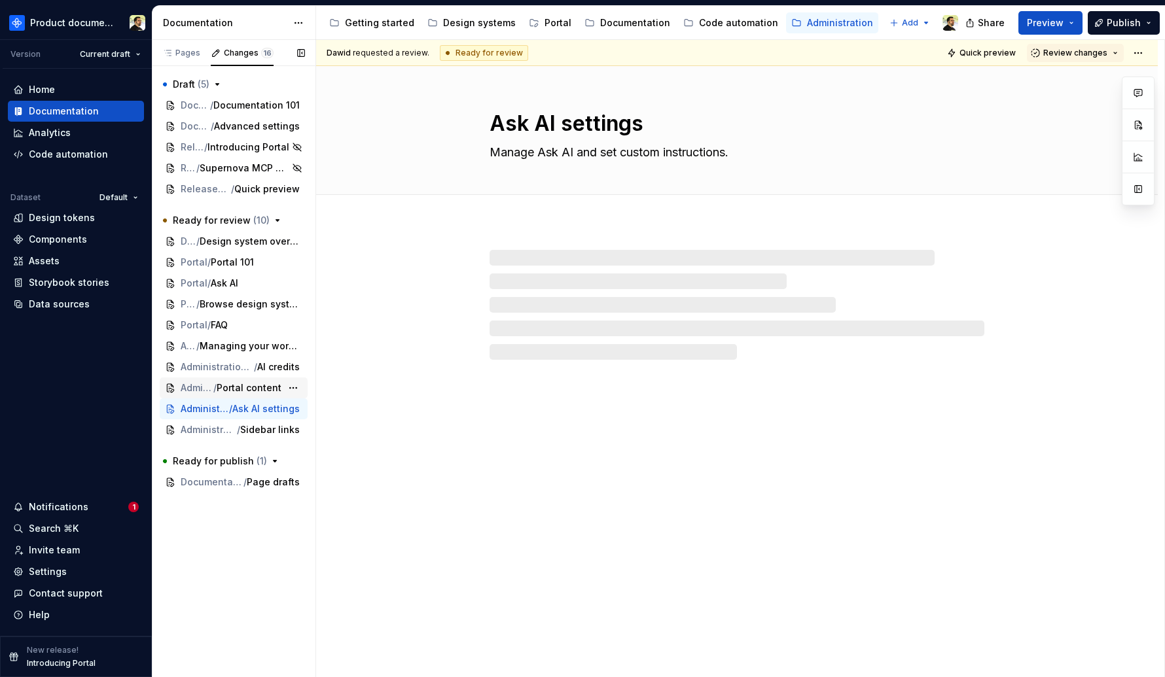
click at [217, 393] on span "/" at bounding box center [214, 388] width 3 height 13
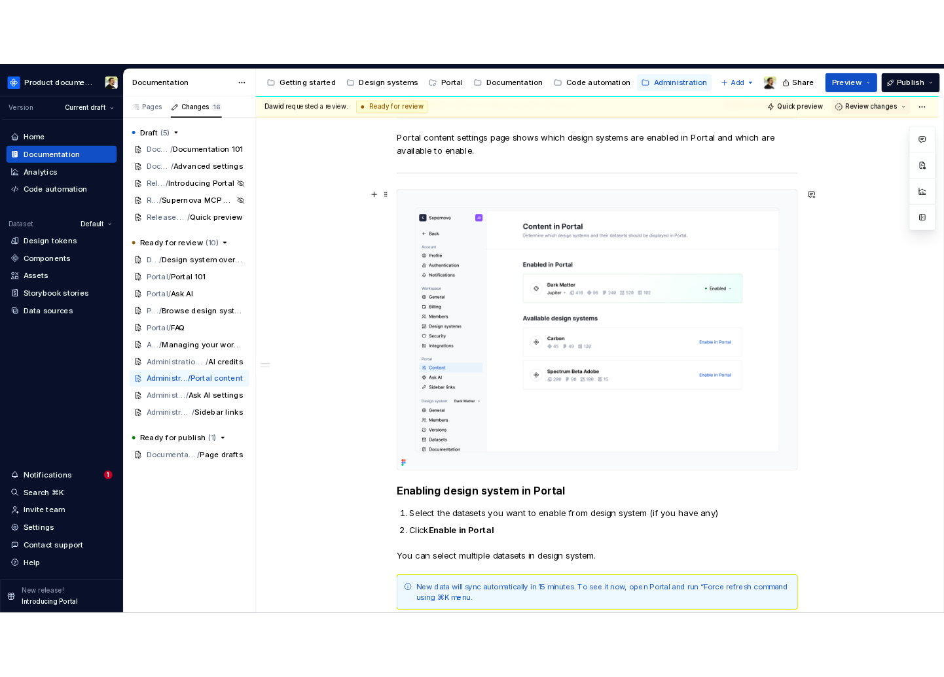
scroll to position [249, 0]
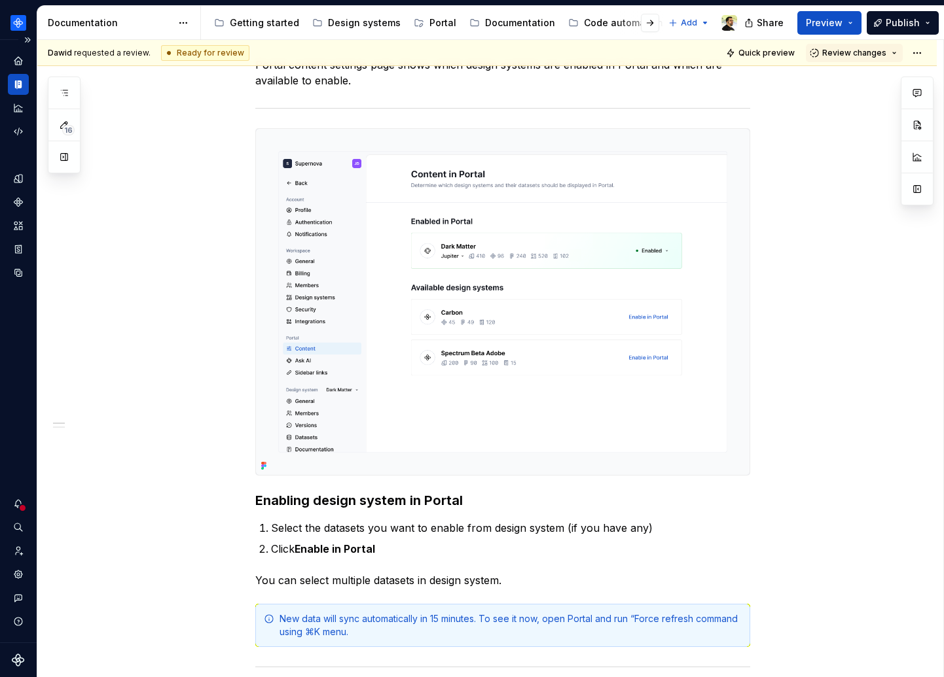
type textarea "*"
